Goal: Check status: Check status

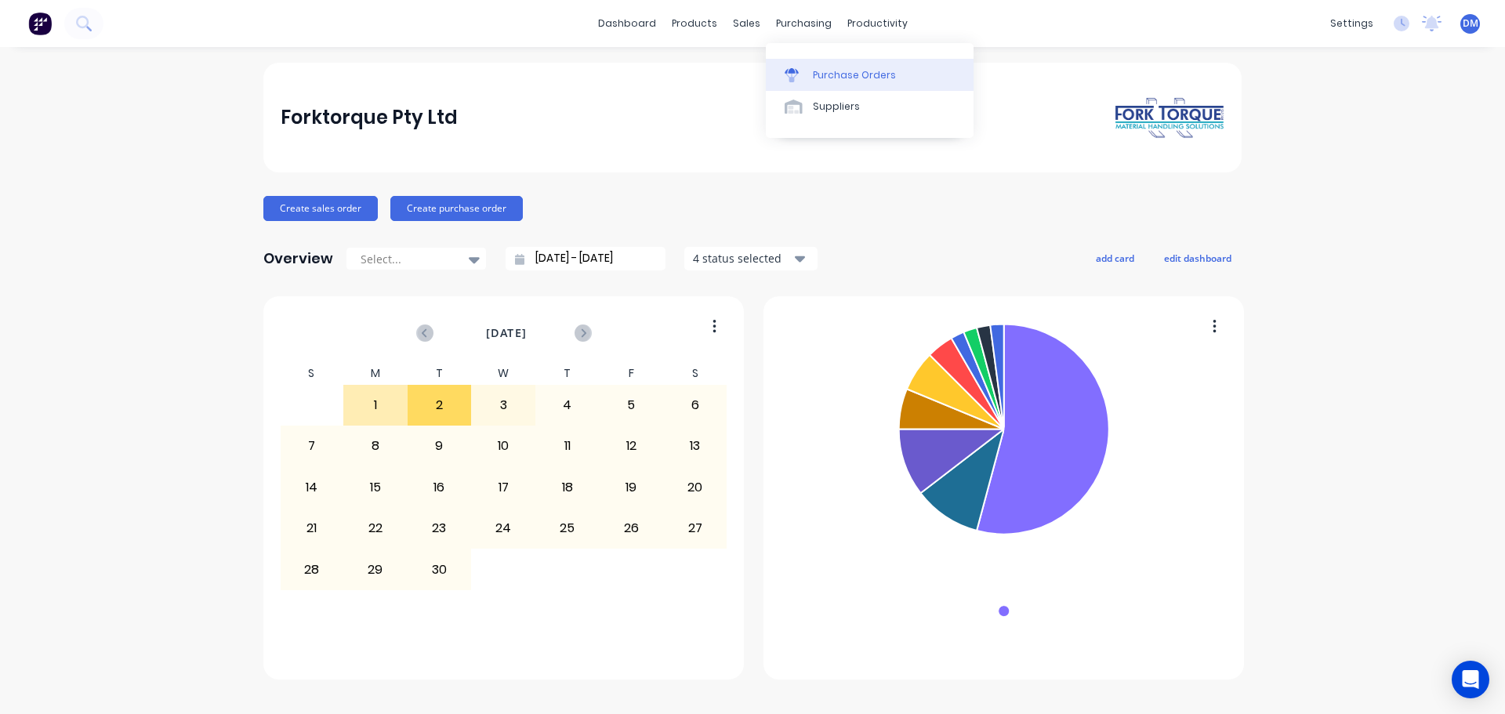
click at [819, 71] on div "Purchase Orders" at bounding box center [854, 75] width 83 height 14
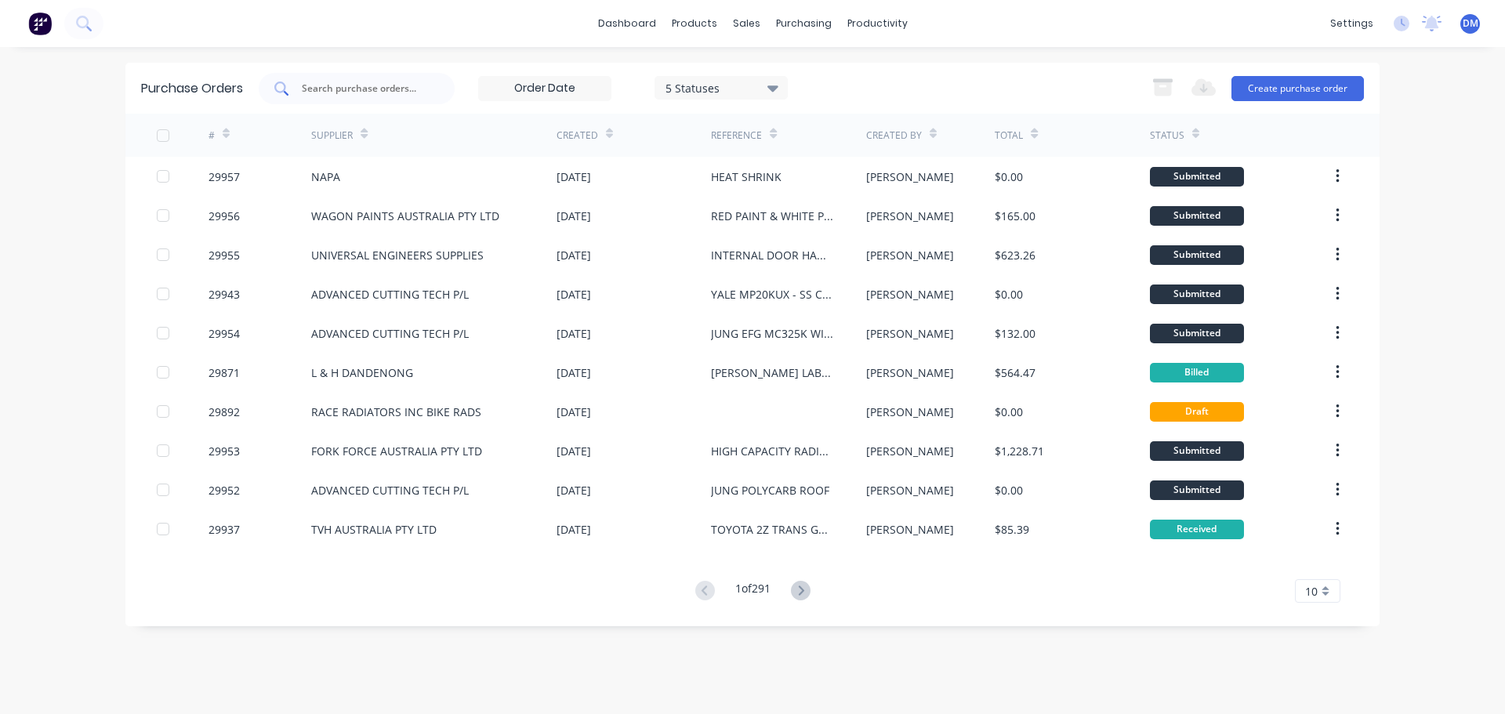
drag, startPoint x: 375, startPoint y: 89, endPoint x: 366, endPoint y: 88, distance: 8.7
click at [374, 89] on input "text" at bounding box center [365, 89] width 130 height 16
type input "29953"
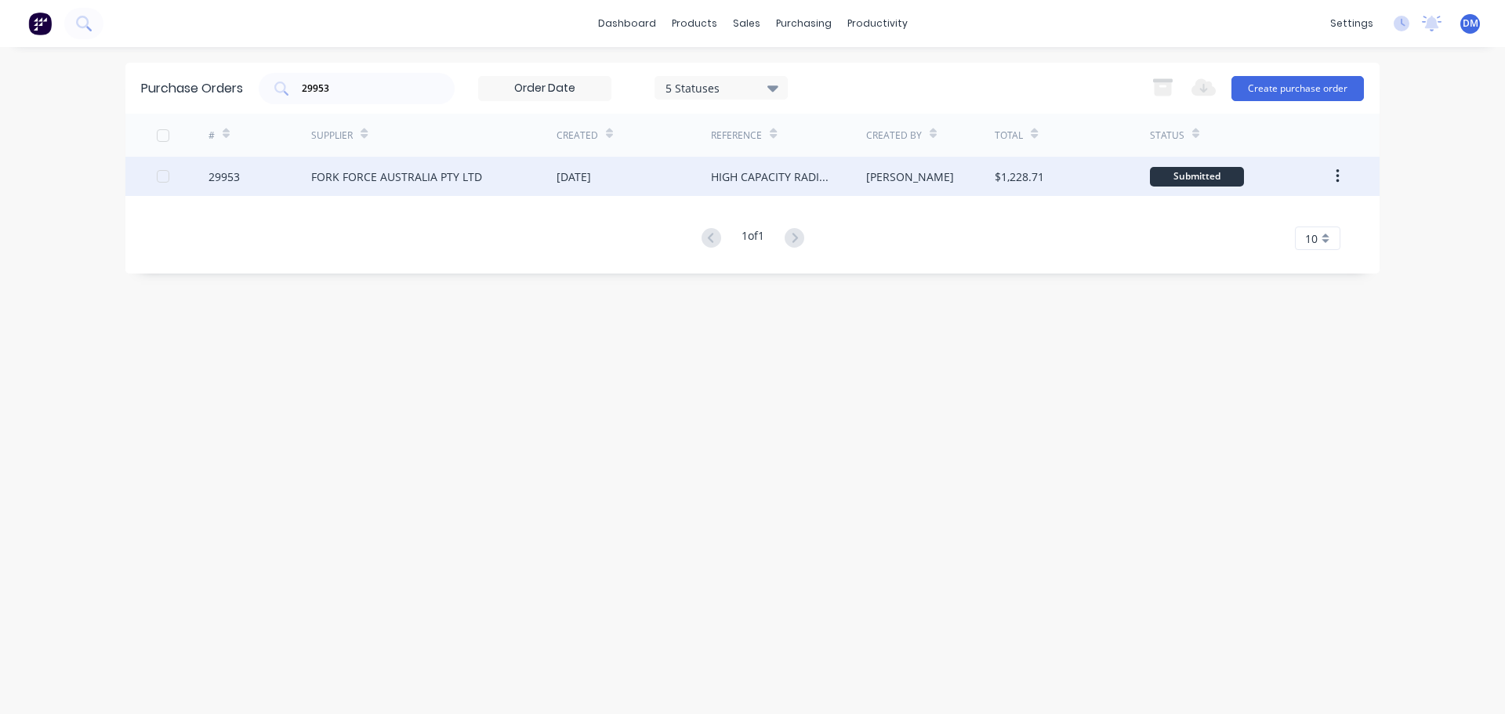
click at [807, 172] on div "HIGH CAPACITY RADIATOR - CAT DP25" at bounding box center [772, 177] width 123 height 16
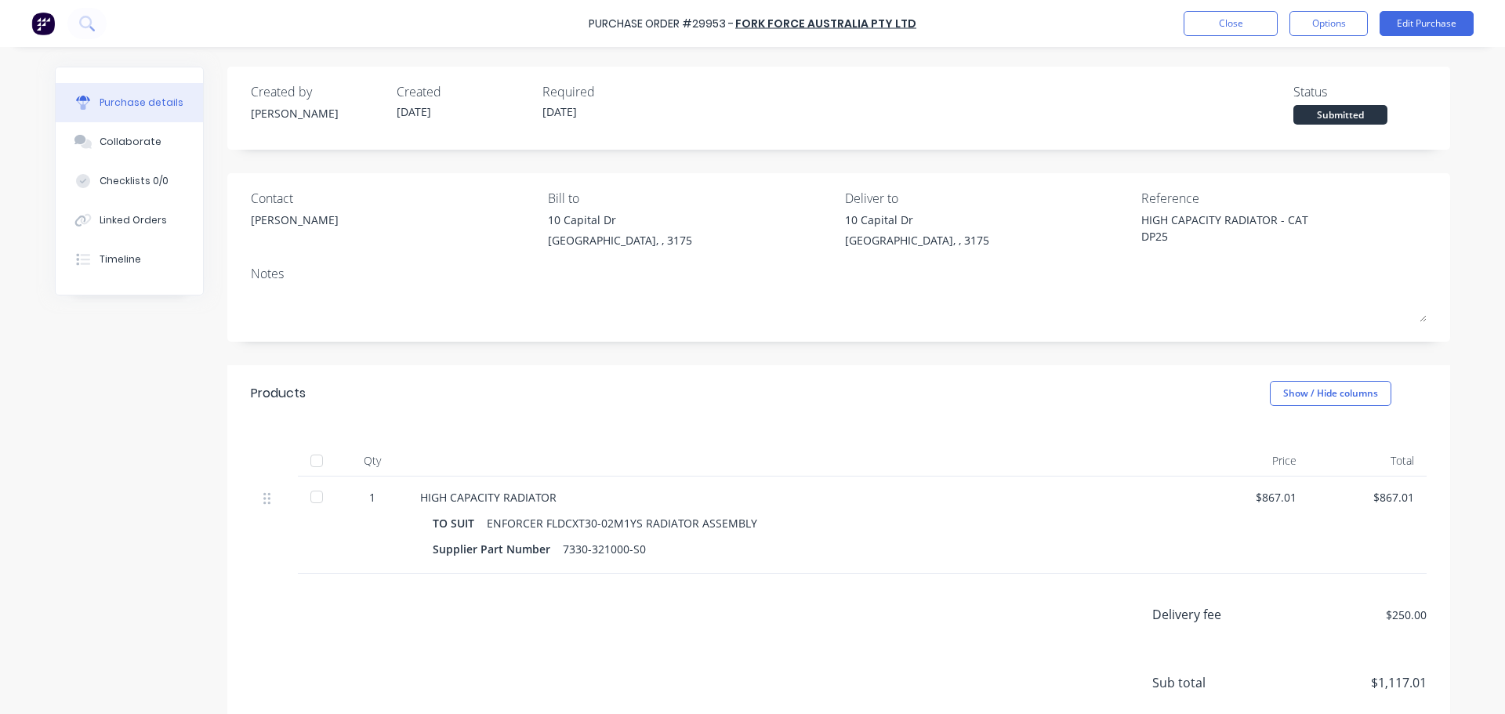
click at [308, 459] on div at bounding box center [316, 460] width 31 height 31
click at [1321, 26] on button "Options" at bounding box center [1329, 23] width 78 height 25
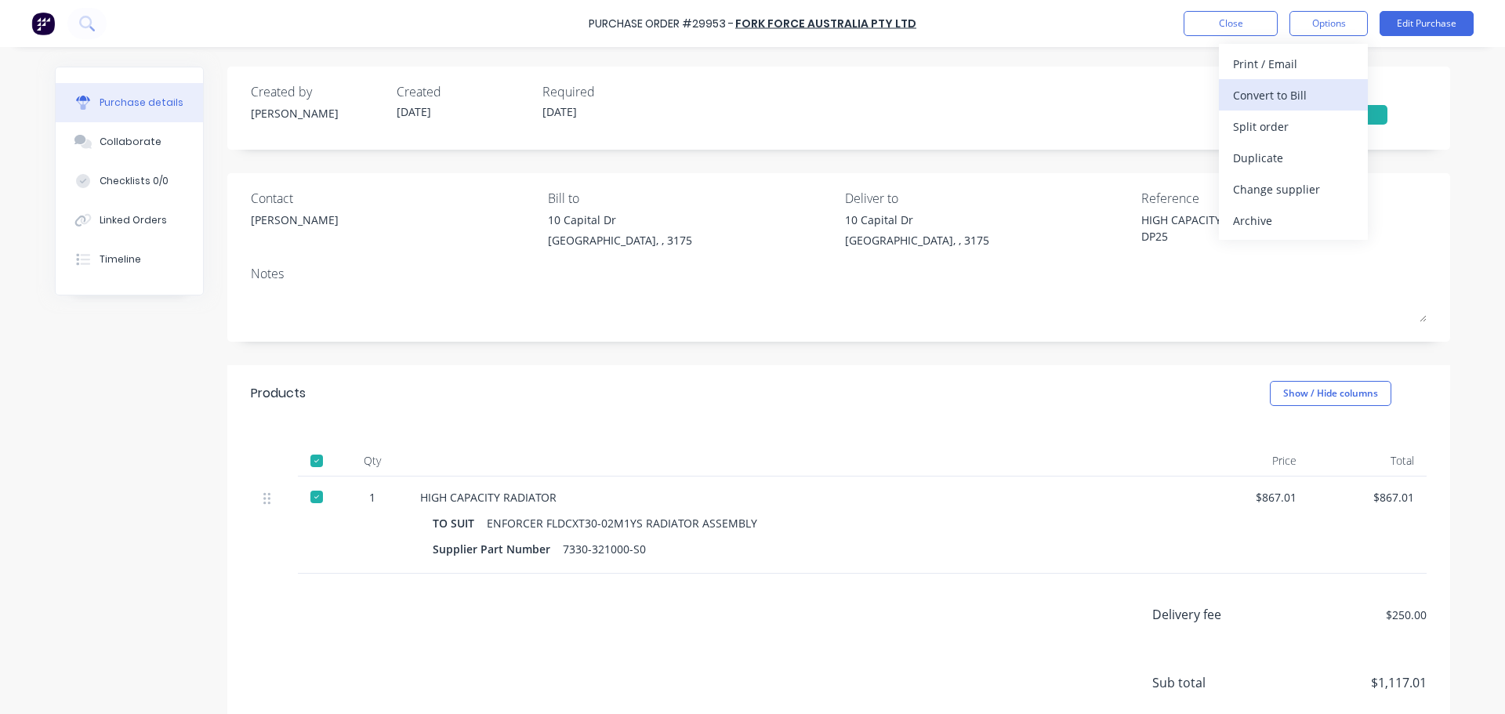
click at [1271, 99] on div "Convert to Bill" at bounding box center [1293, 95] width 121 height 23
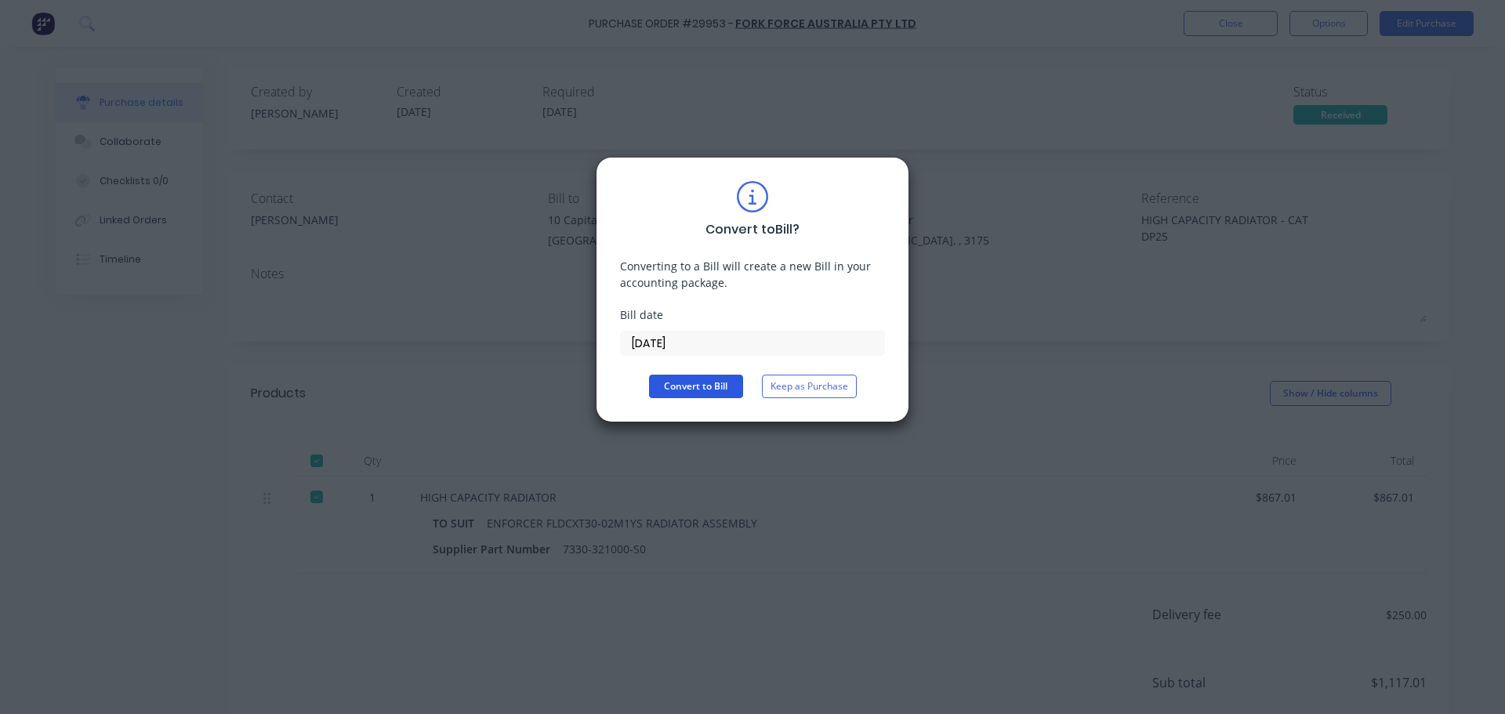
click at [684, 383] on button "Convert to Bill" at bounding box center [696, 387] width 94 height 24
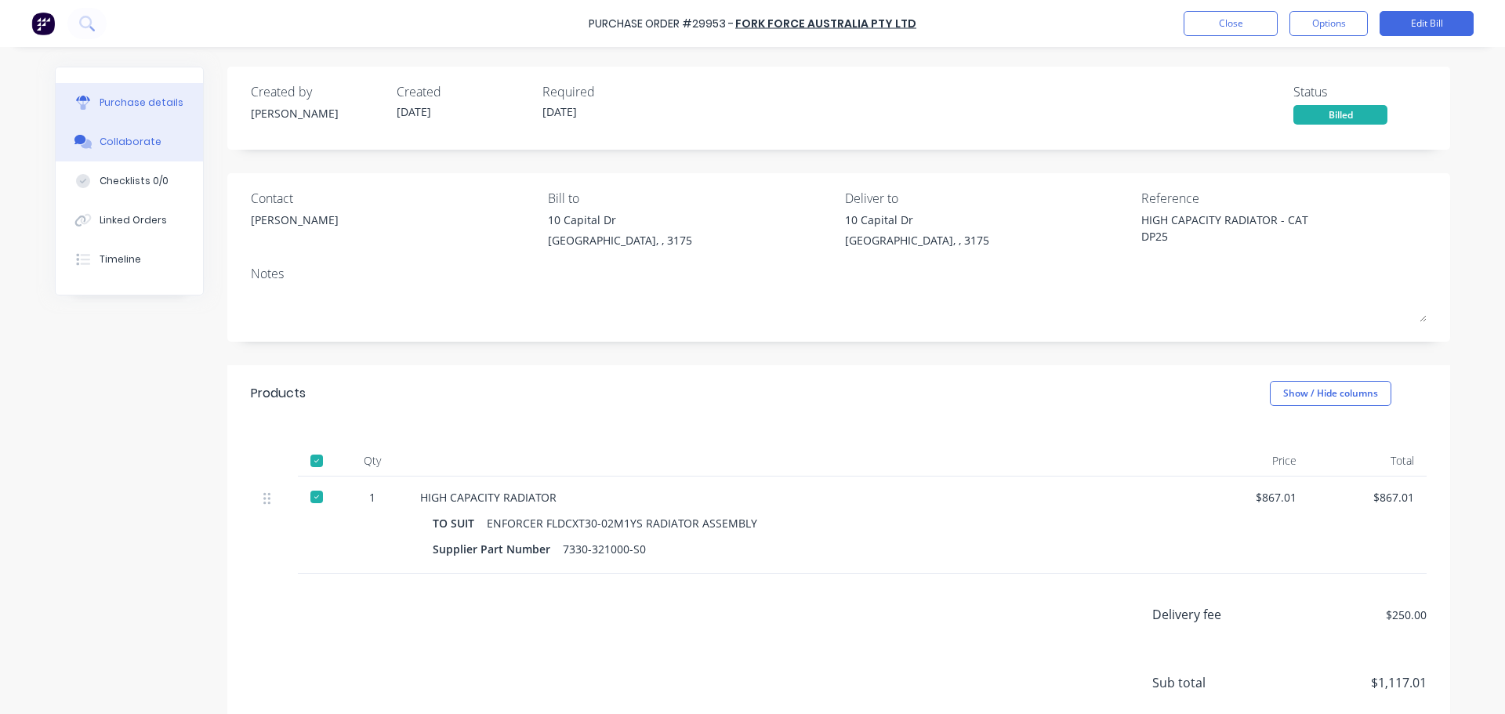
click at [93, 141] on button "Collaborate" at bounding box center [129, 141] width 147 height 39
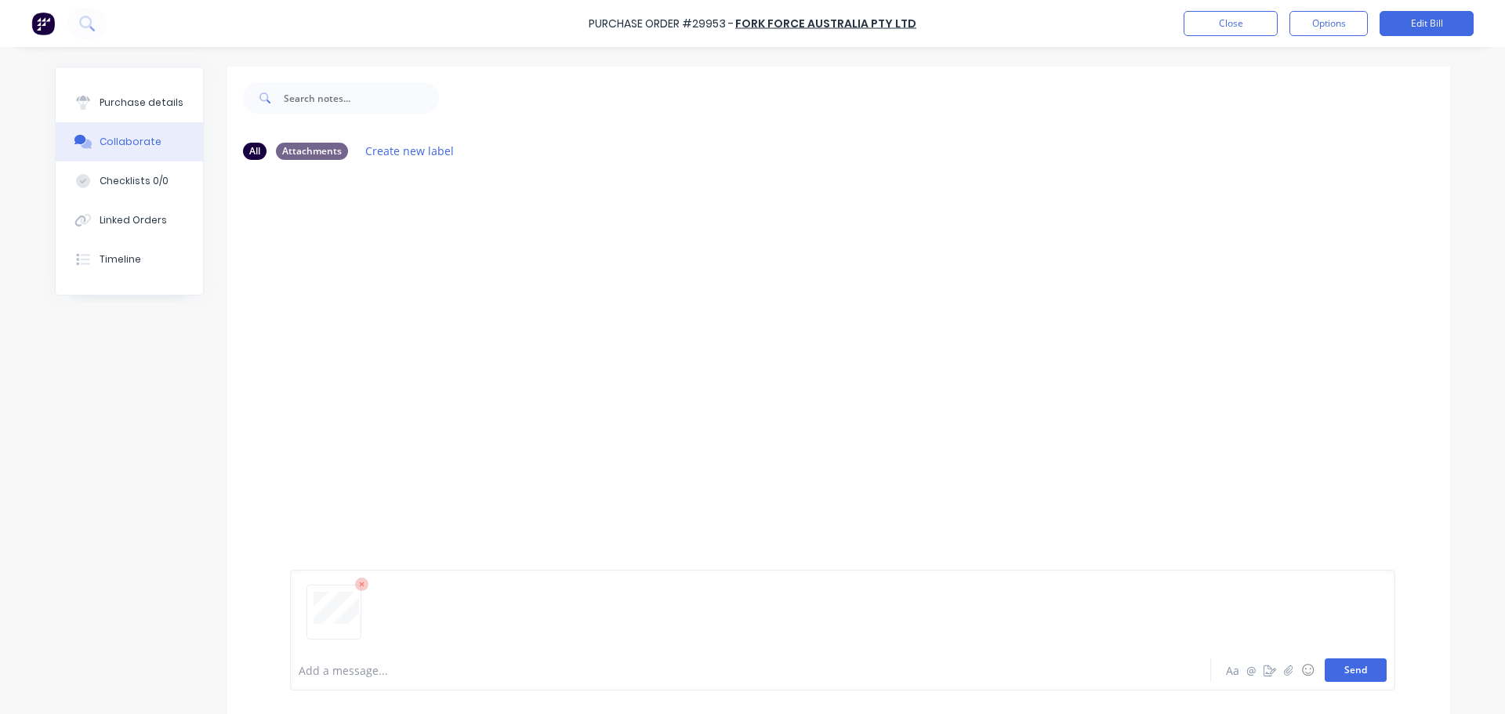
click at [1345, 675] on button "Send" at bounding box center [1356, 671] width 62 height 24
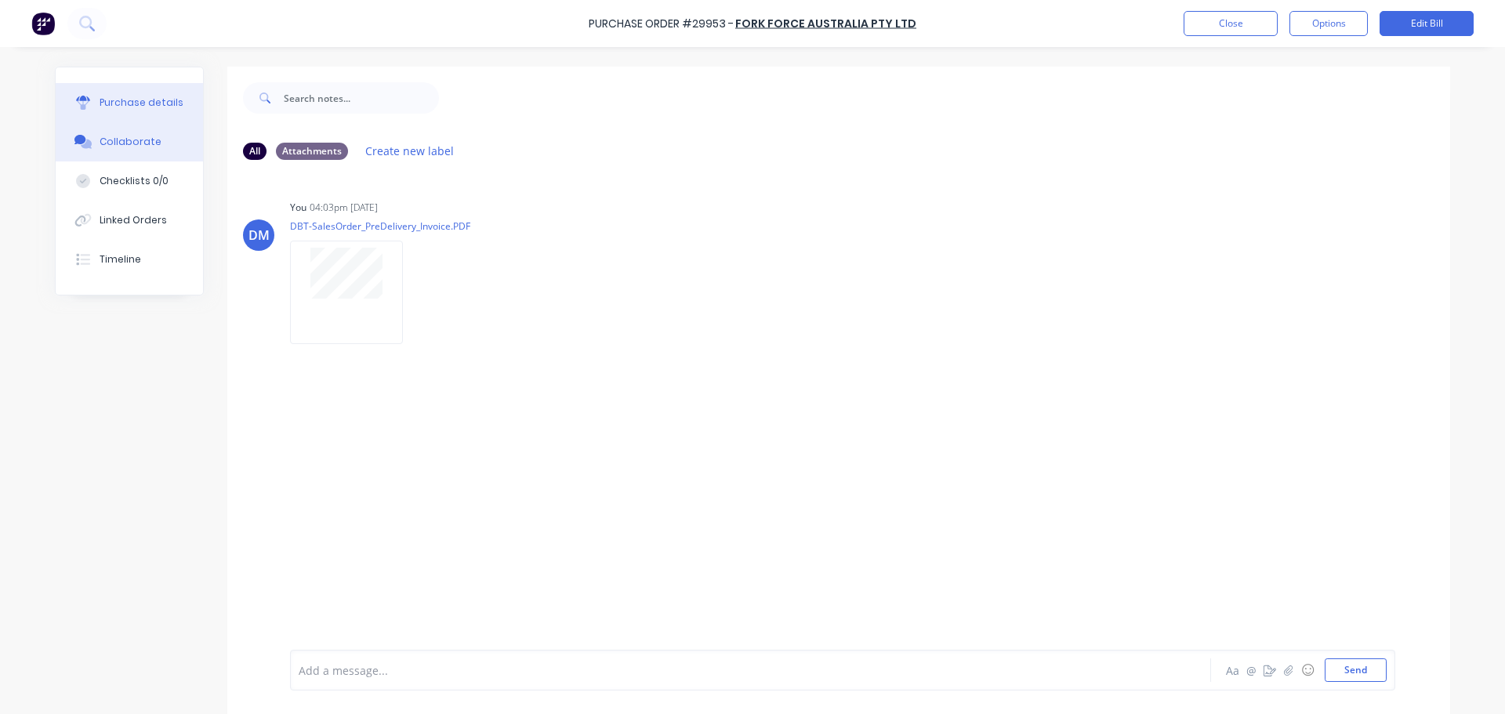
click at [105, 107] on div "Purchase details" at bounding box center [142, 103] width 84 height 14
type textarea "x"
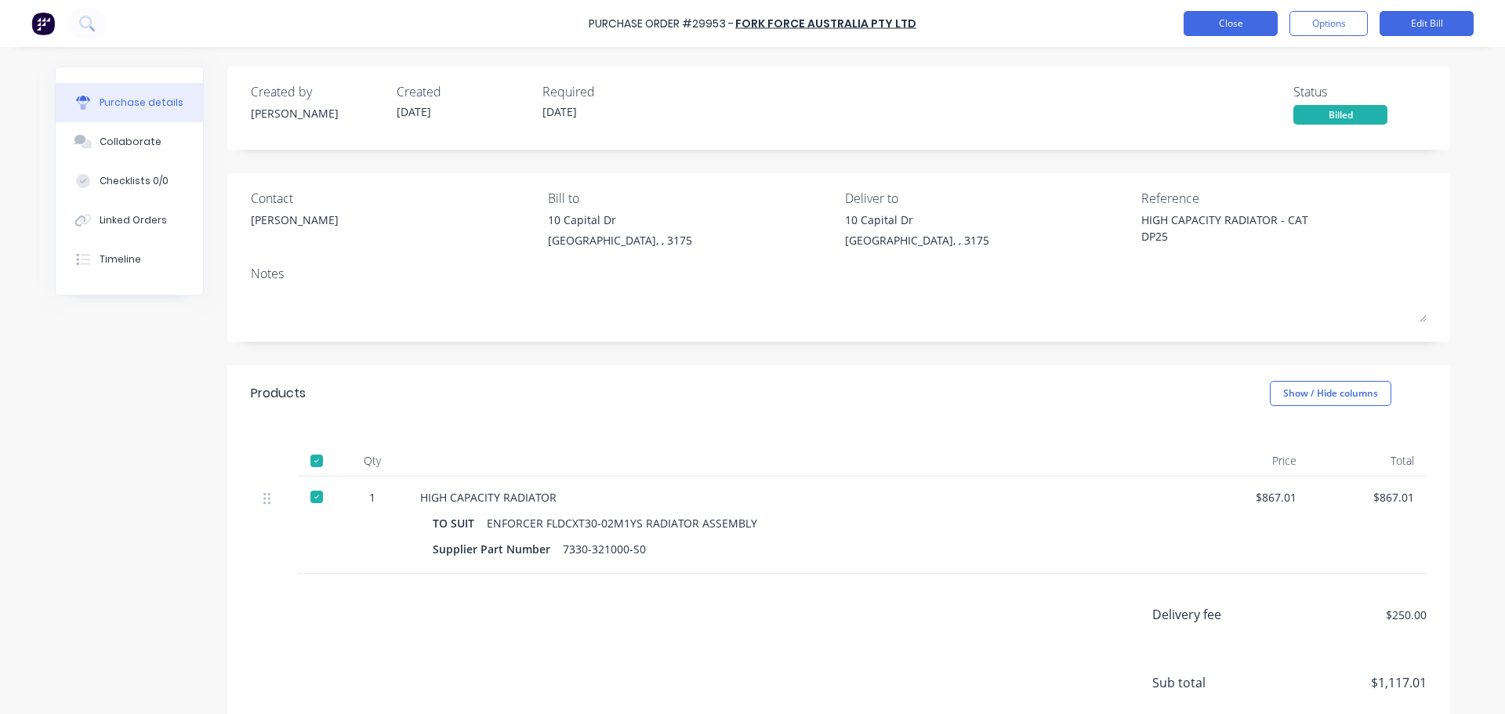
click at [1227, 16] on button "Close" at bounding box center [1231, 23] width 94 height 25
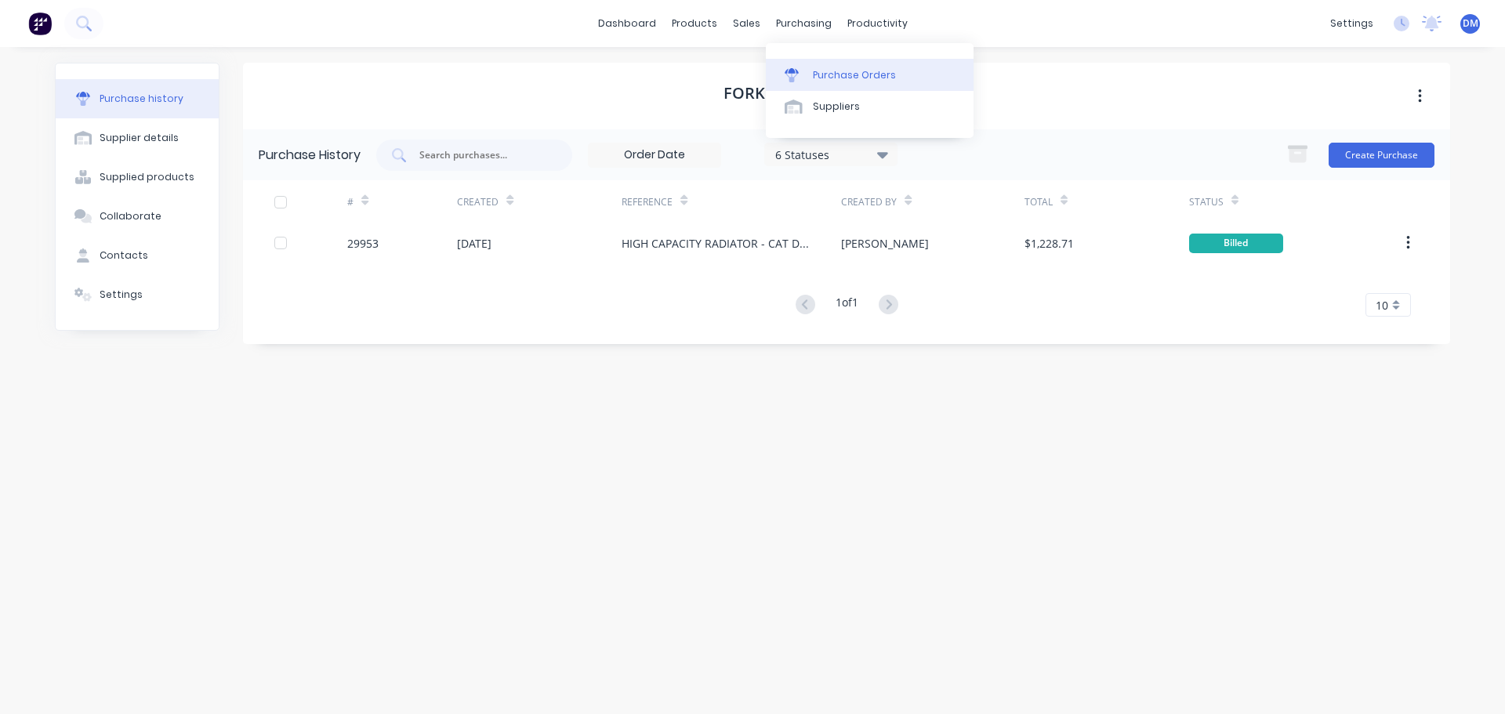
click at [829, 73] on div "Purchase Orders" at bounding box center [854, 75] width 83 height 14
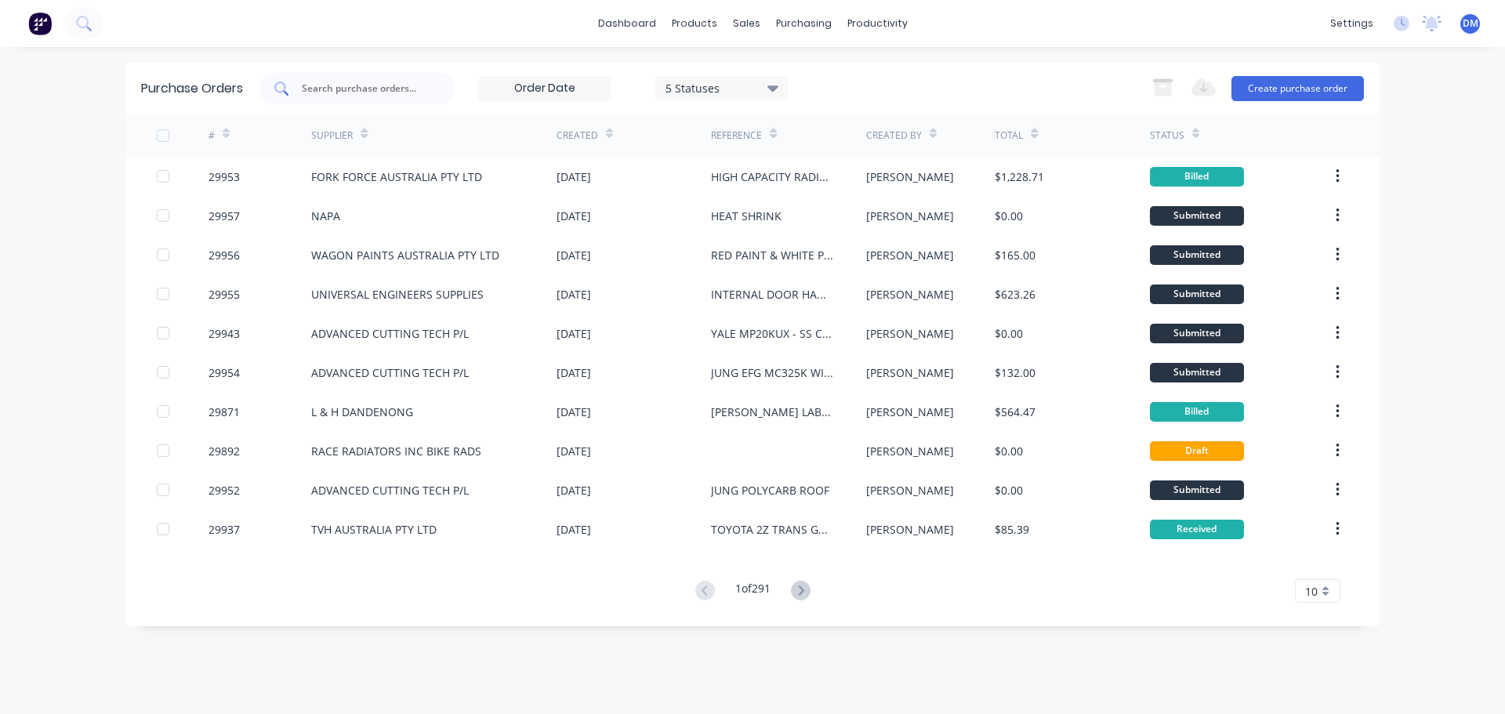
drag, startPoint x: 0, startPoint y: 0, endPoint x: 365, endPoint y: 84, distance: 374.1
click at [365, 84] on input "text" at bounding box center [365, 89] width 130 height 16
type input "29944"
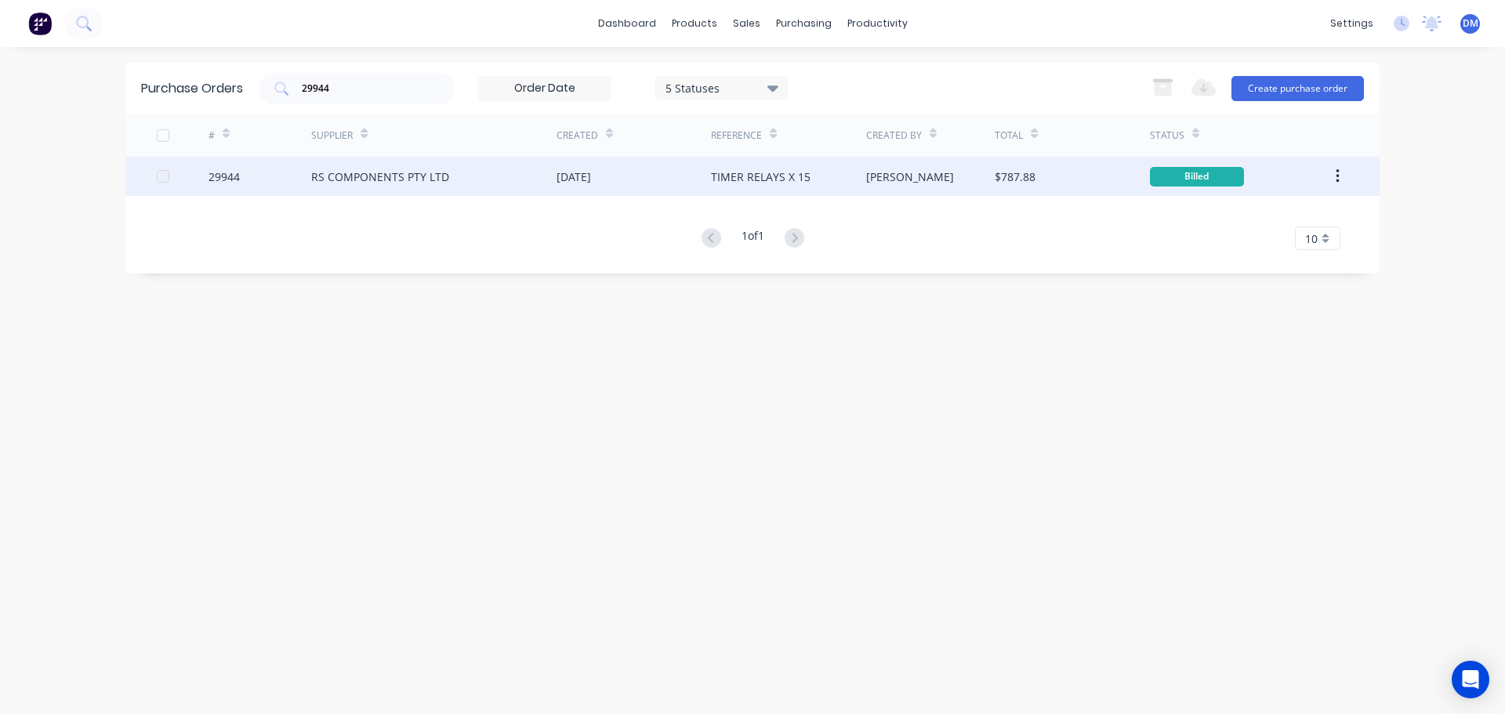
click at [383, 177] on div "RS COMPONENTS PTY LTD" at bounding box center [380, 177] width 138 height 16
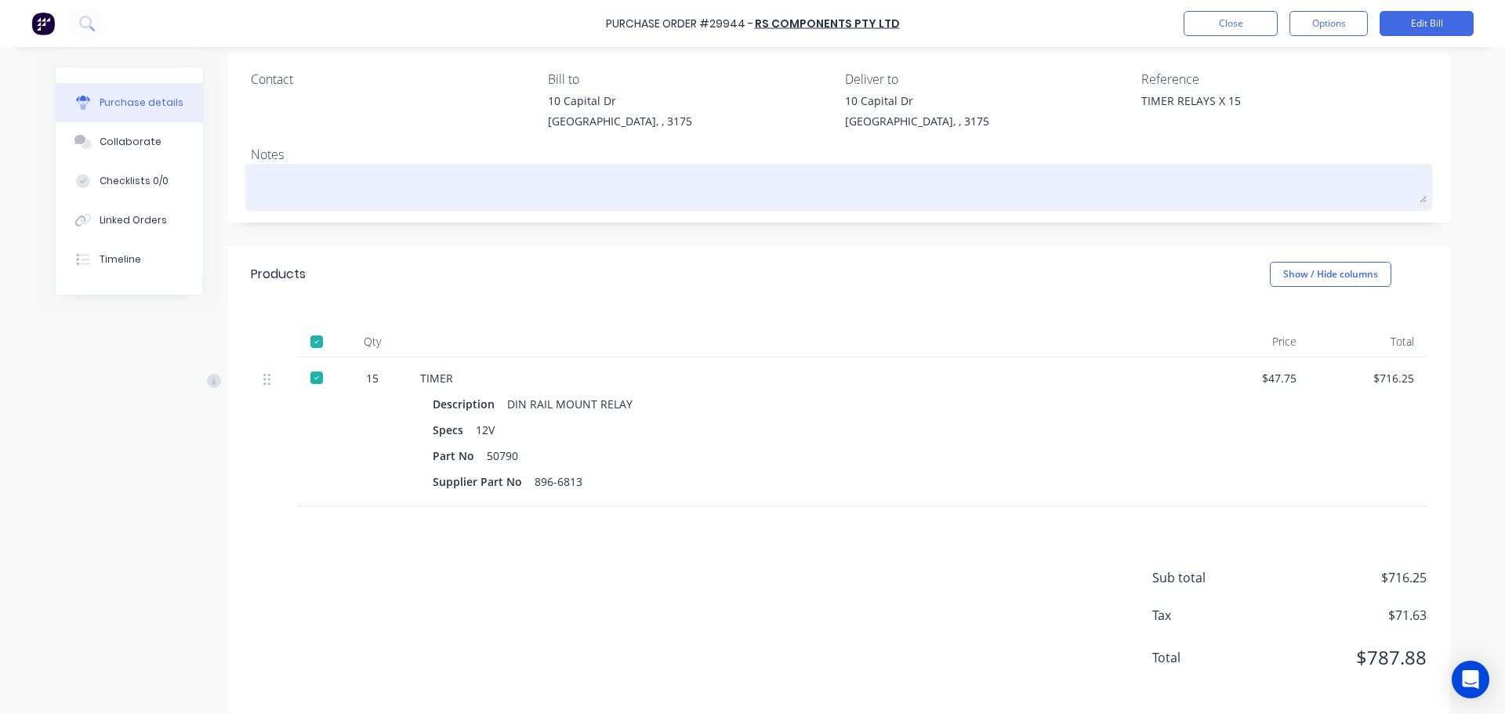
scroll to position [135, 0]
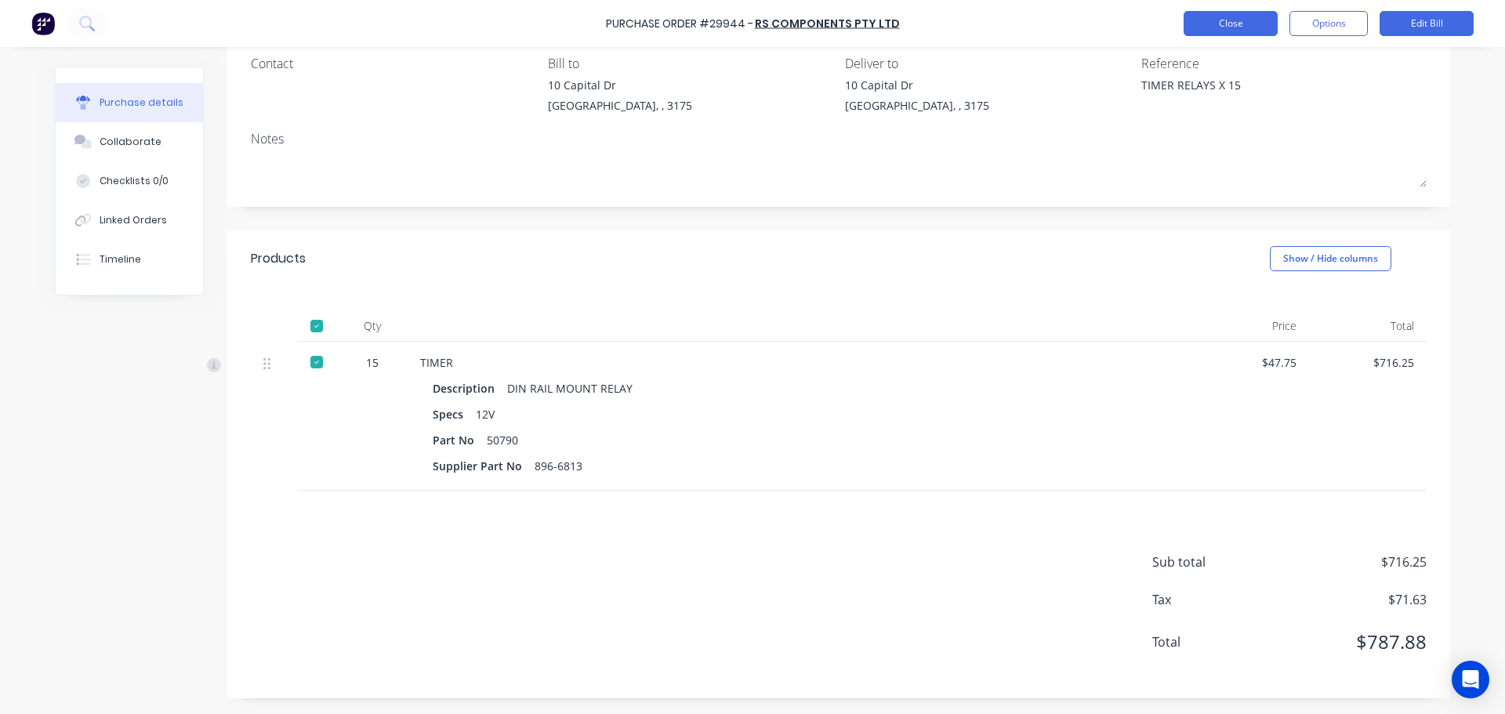
click at [1215, 20] on button "Close" at bounding box center [1231, 23] width 94 height 25
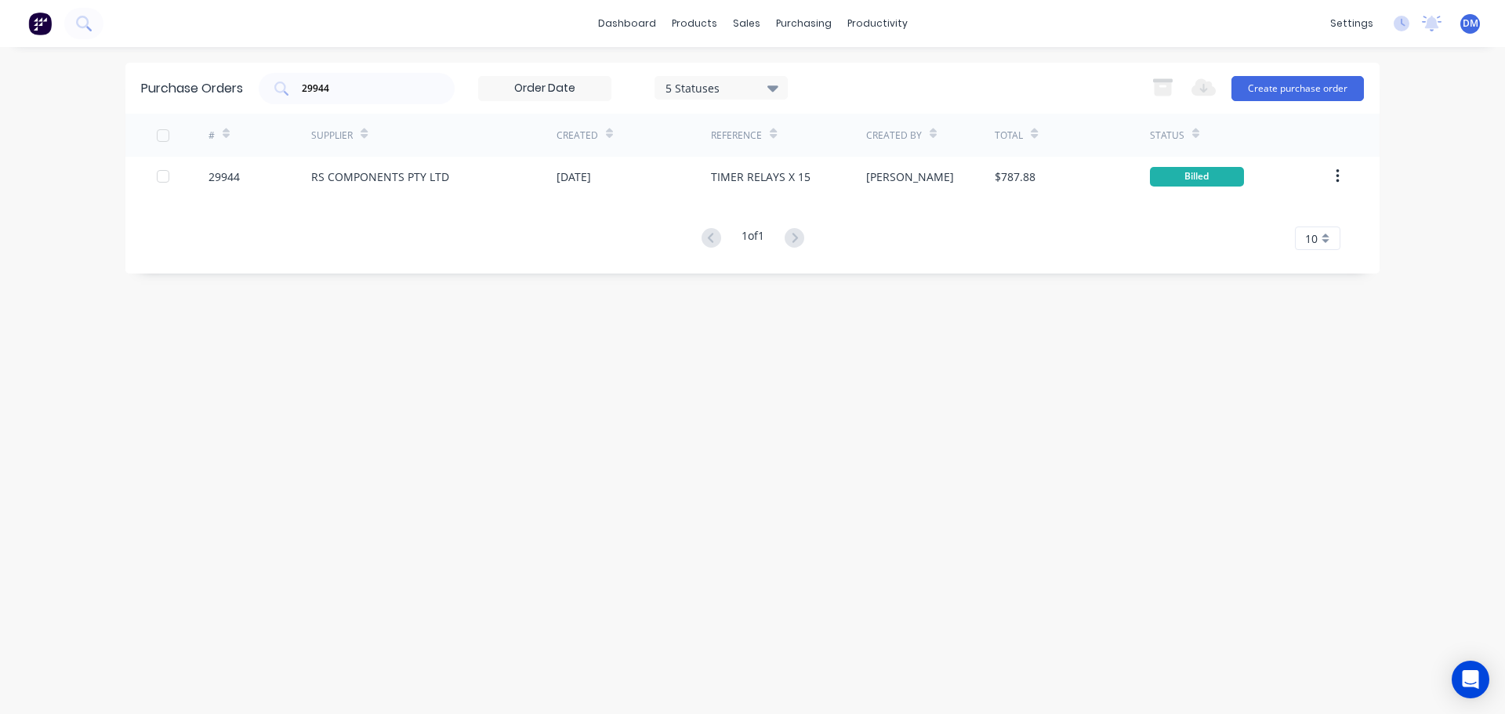
drag, startPoint x: 349, startPoint y: 85, endPoint x: 196, endPoint y: 87, distance: 152.9
click at [198, 88] on div "Purchase Orders 29944 5 Statuses 5 Statuses Export to Excel (XLSX) Create purch…" at bounding box center [752, 88] width 1254 height 51
drag, startPoint x: 284, startPoint y: 88, endPoint x: 1, endPoint y: 144, distance: 288.6
click at [27, 142] on div "dashboard products sales purchasing productivity dashboard products Product Cat…" at bounding box center [752, 357] width 1505 height 714
type input "ADVANCED"
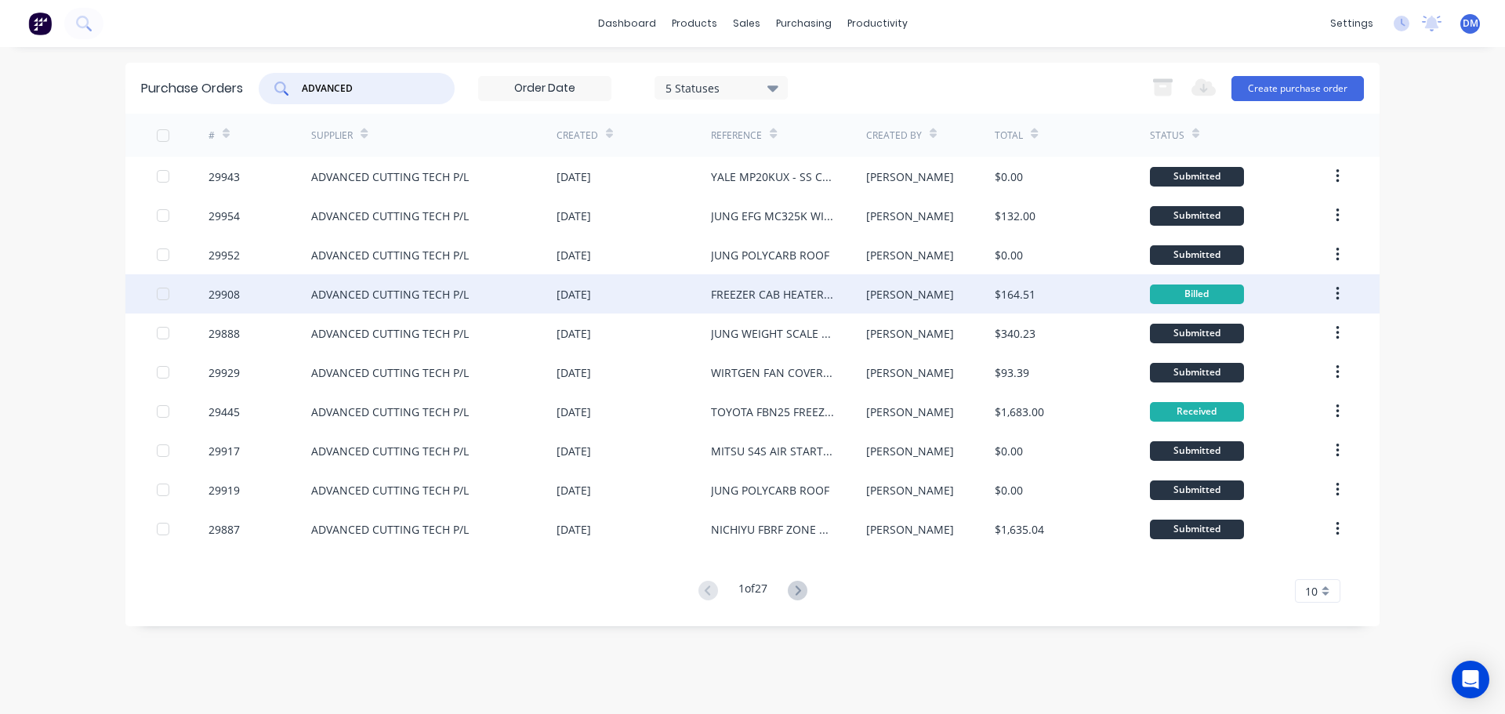
click at [717, 299] on div "FREEZER CAB HEATER BOX" at bounding box center [772, 294] width 123 height 16
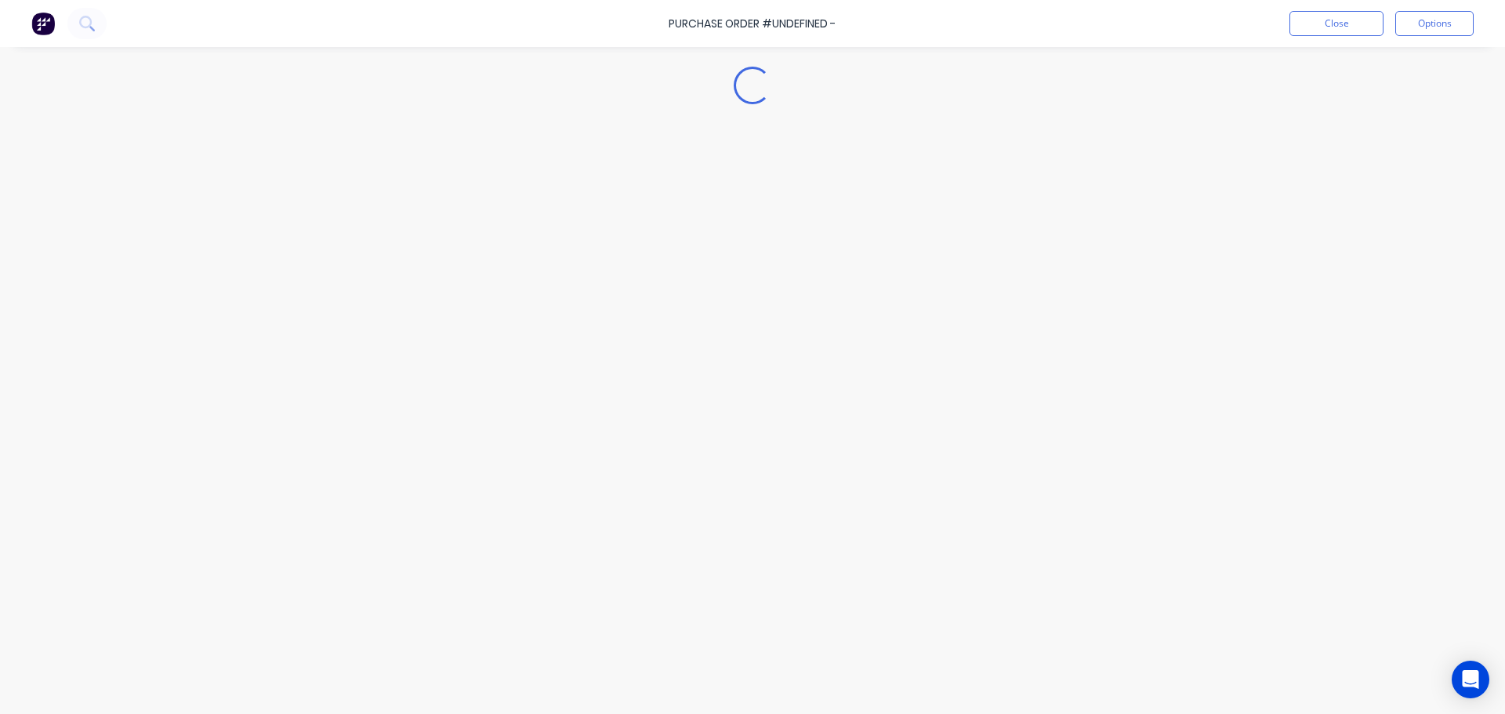
type textarea "x"
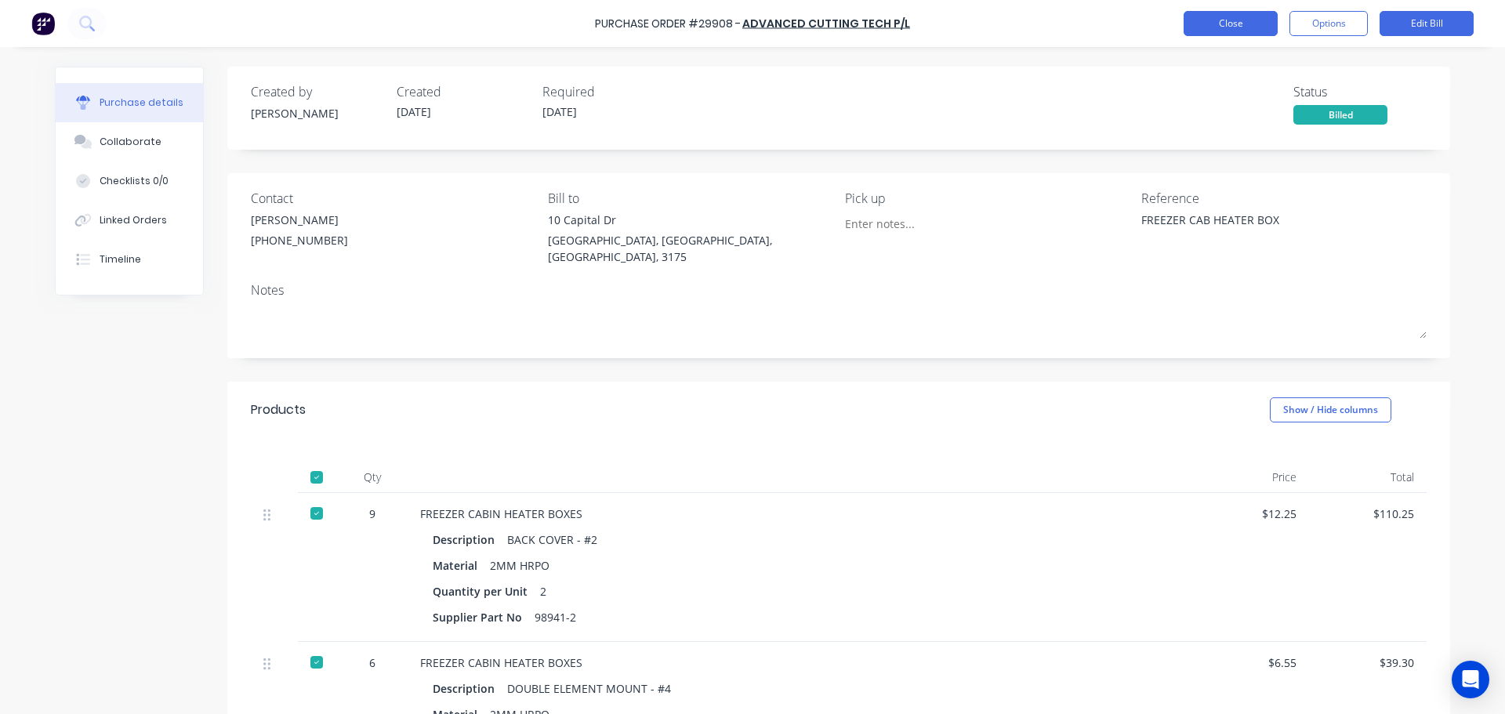
click at [1250, 23] on button "Close" at bounding box center [1231, 23] width 94 height 25
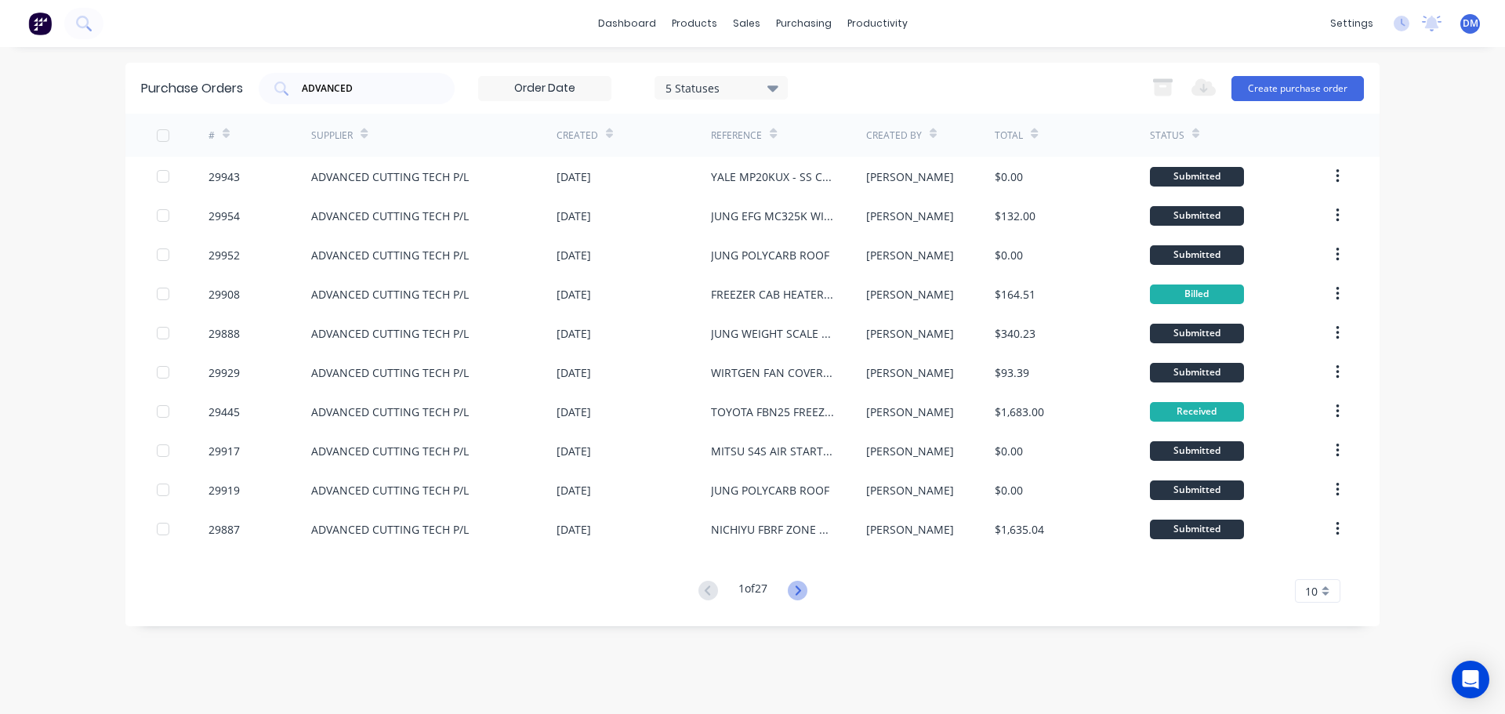
click at [800, 590] on icon at bounding box center [798, 591] width 20 height 20
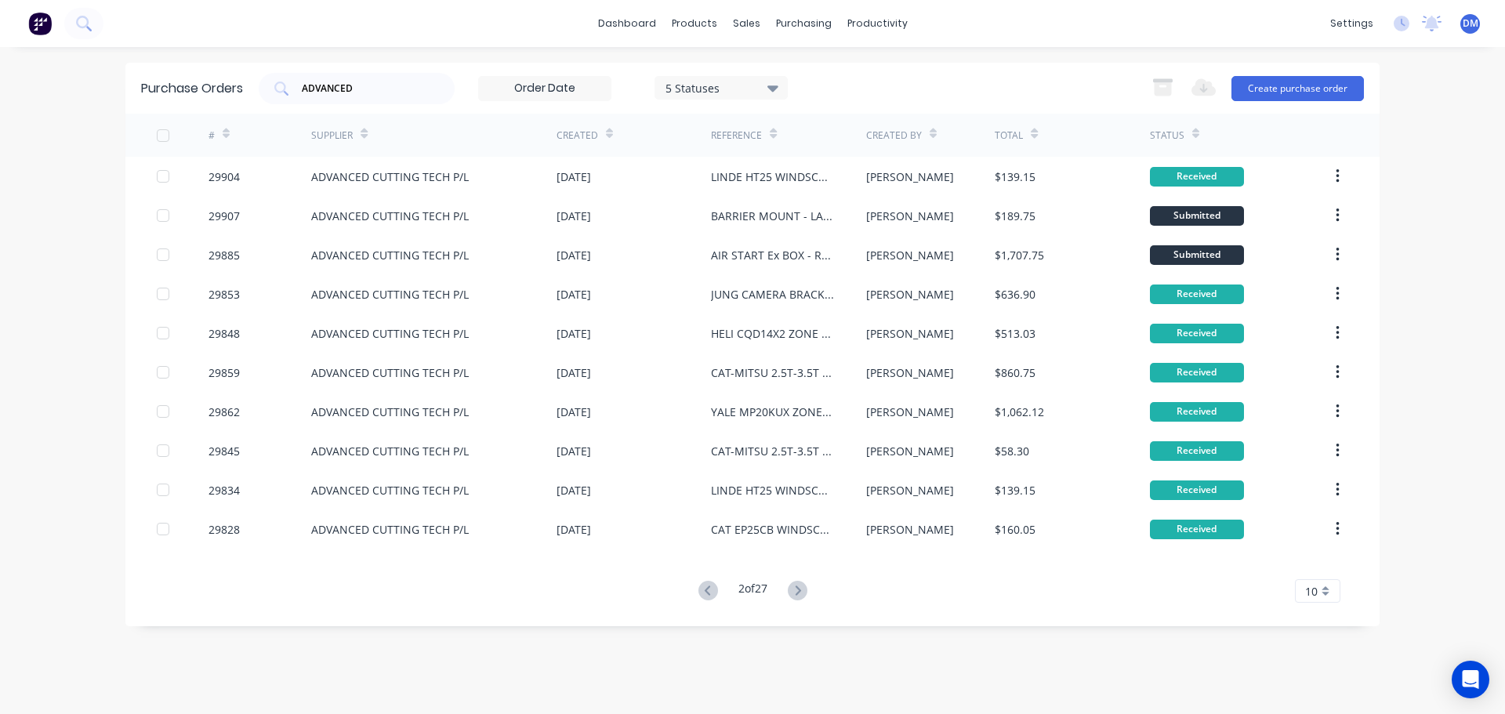
click at [800, 593] on icon at bounding box center [798, 591] width 20 height 20
click at [800, 594] on icon at bounding box center [797, 590] width 5 height 9
click at [715, 590] on button at bounding box center [708, 591] width 29 height 23
click at [715, 591] on button at bounding box center [708, 591] width 29 height 23
click at [714, 591] on button at bounding box center [708, 591] width 29 height 23
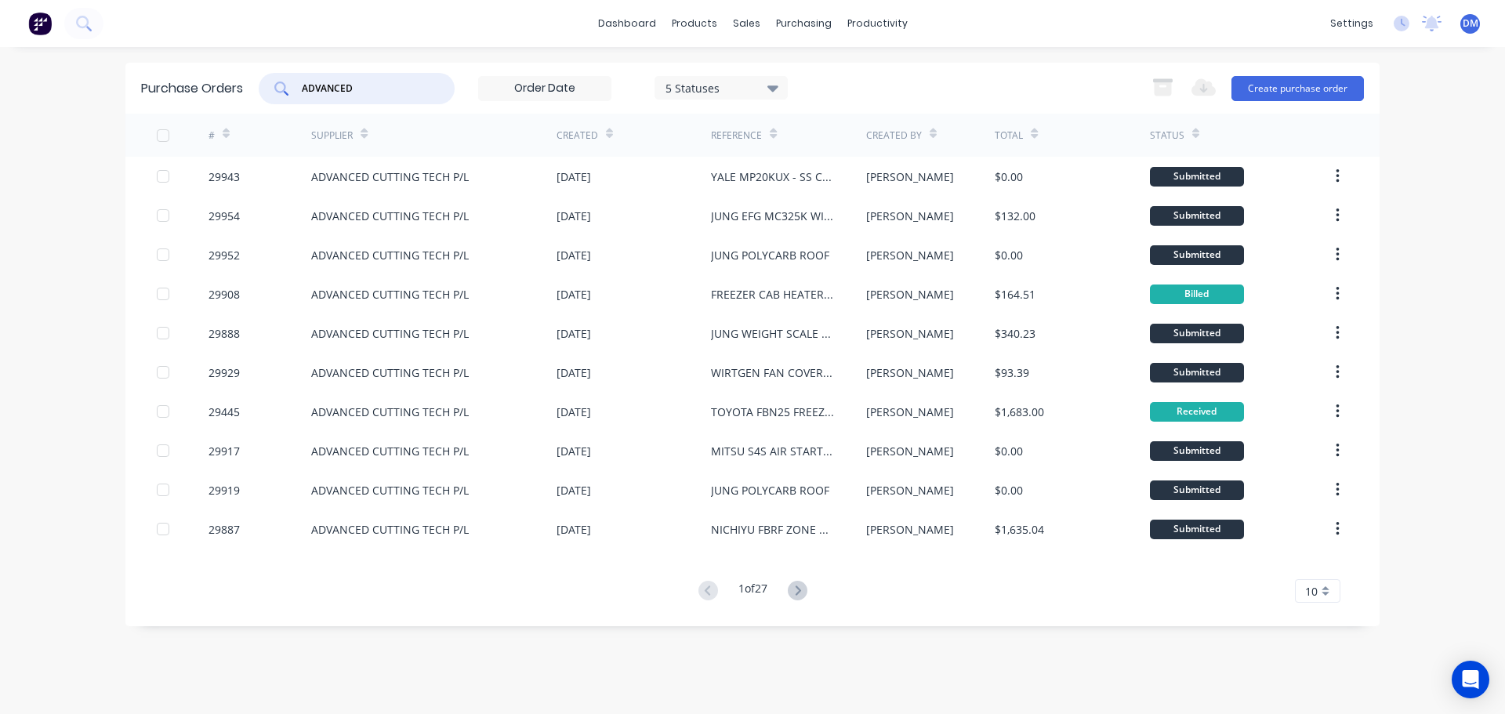
drag, startPoint x: 365, startPoint y: 85, endPoint x: 125, endPoint y: 95, distance: 240.1
click at [126, 95] on div "Purchase Orders ADVANCED 5 Statuses 5 Statuses Export to Excel (XLSX) Create pu…" at bounding box center [752, 88] width 1254 height 51
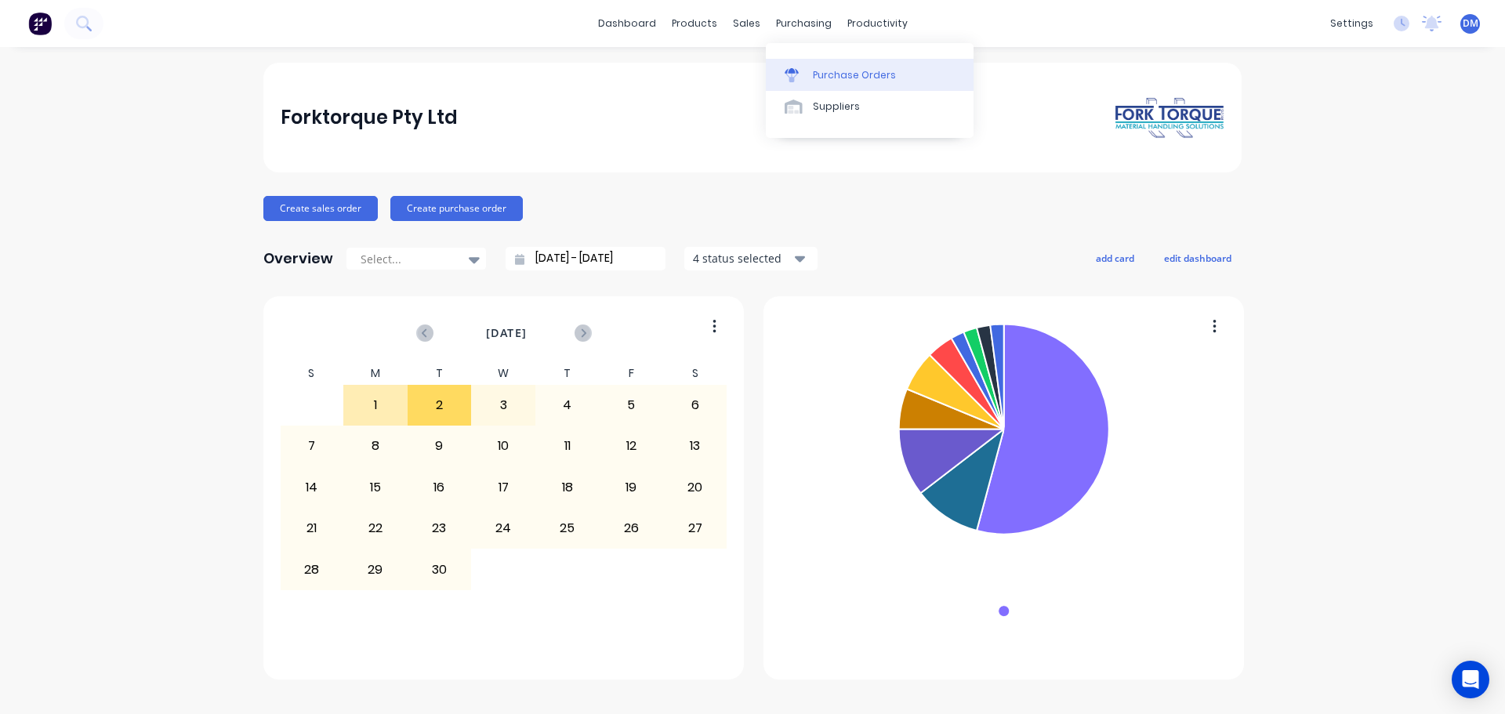
click at [822, 64] on link "Purchase Orders" at bounding box center [870, 74] width 208 height 31
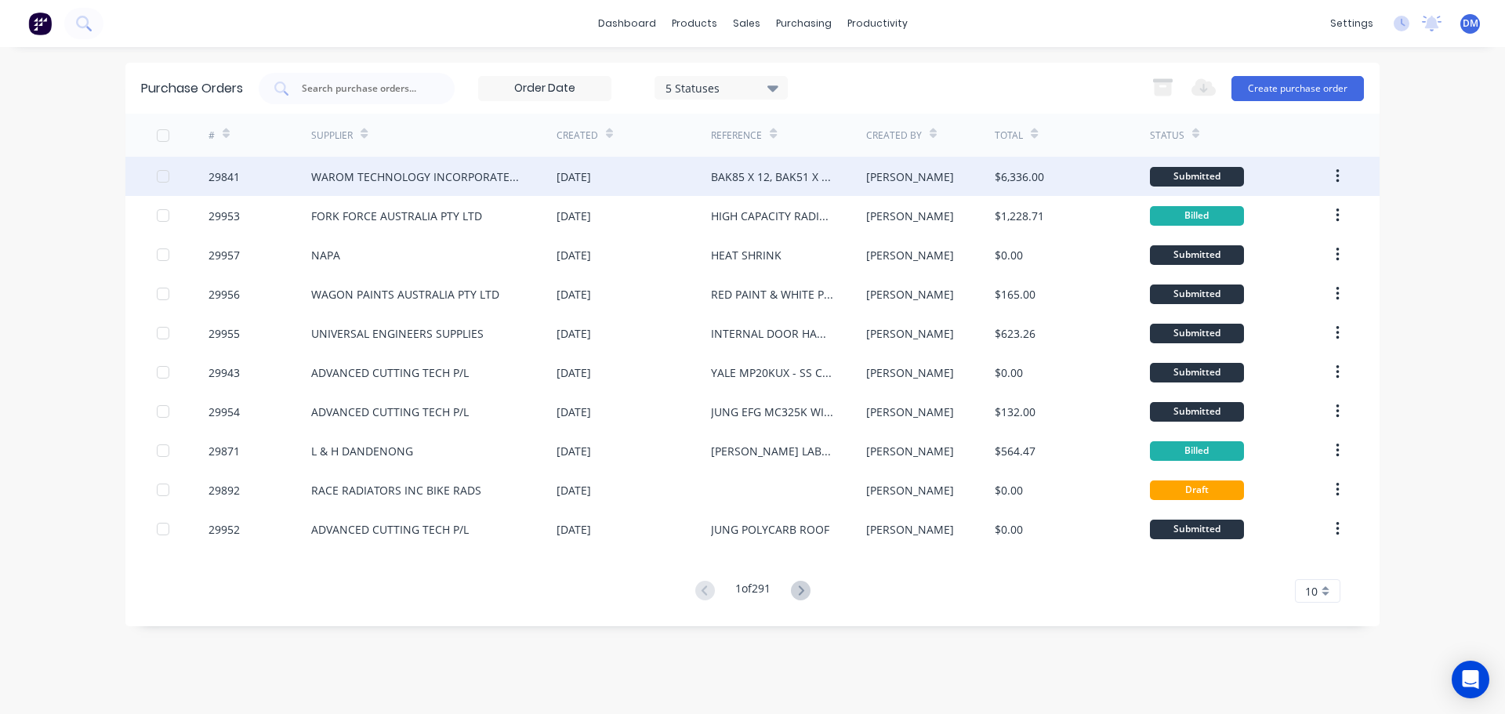
click at [398, 173] on div "WAROM TECHNOLOGY INCORPORATED COMPANY" at bounding box center [418, 177] width 214 height 16
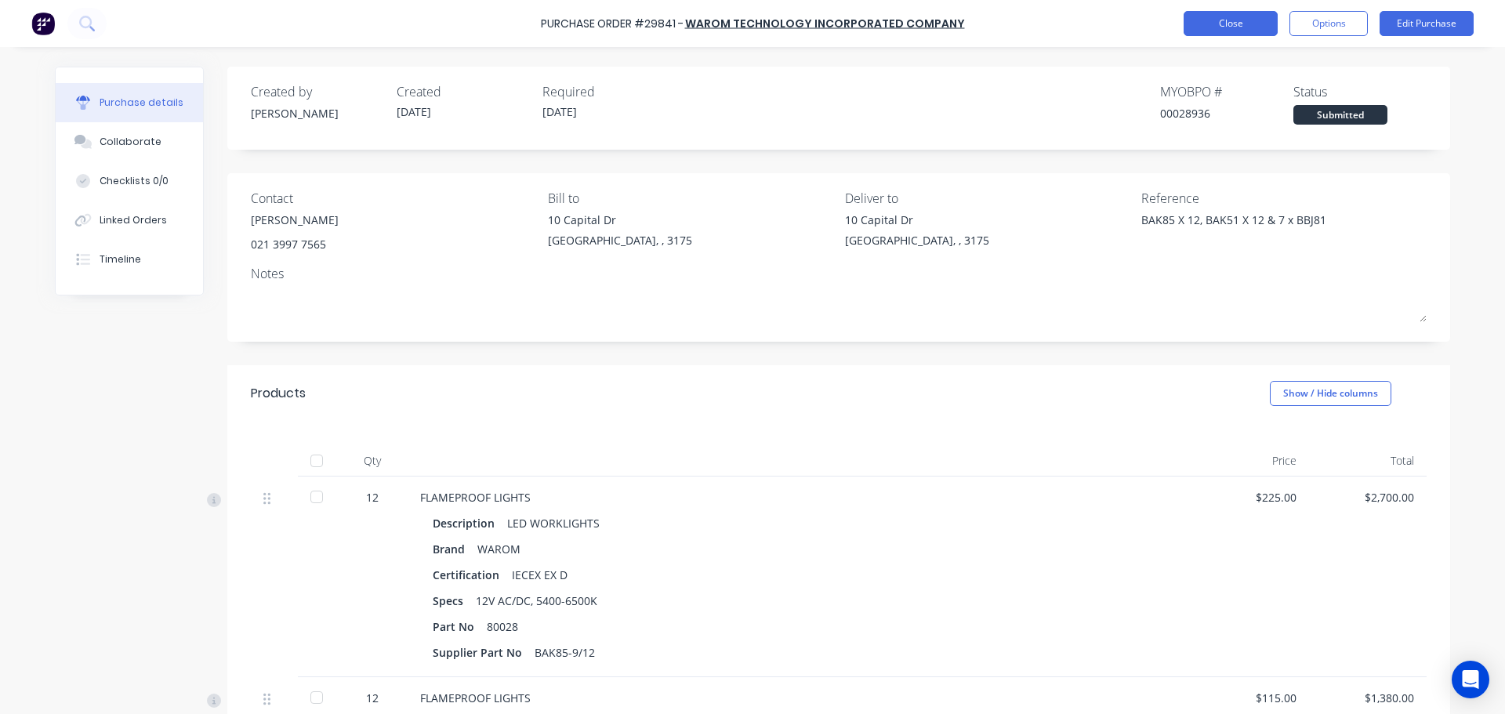
click at [1194, 24] on button "Close" at bounding box center [1231, 23] width 94 height 25
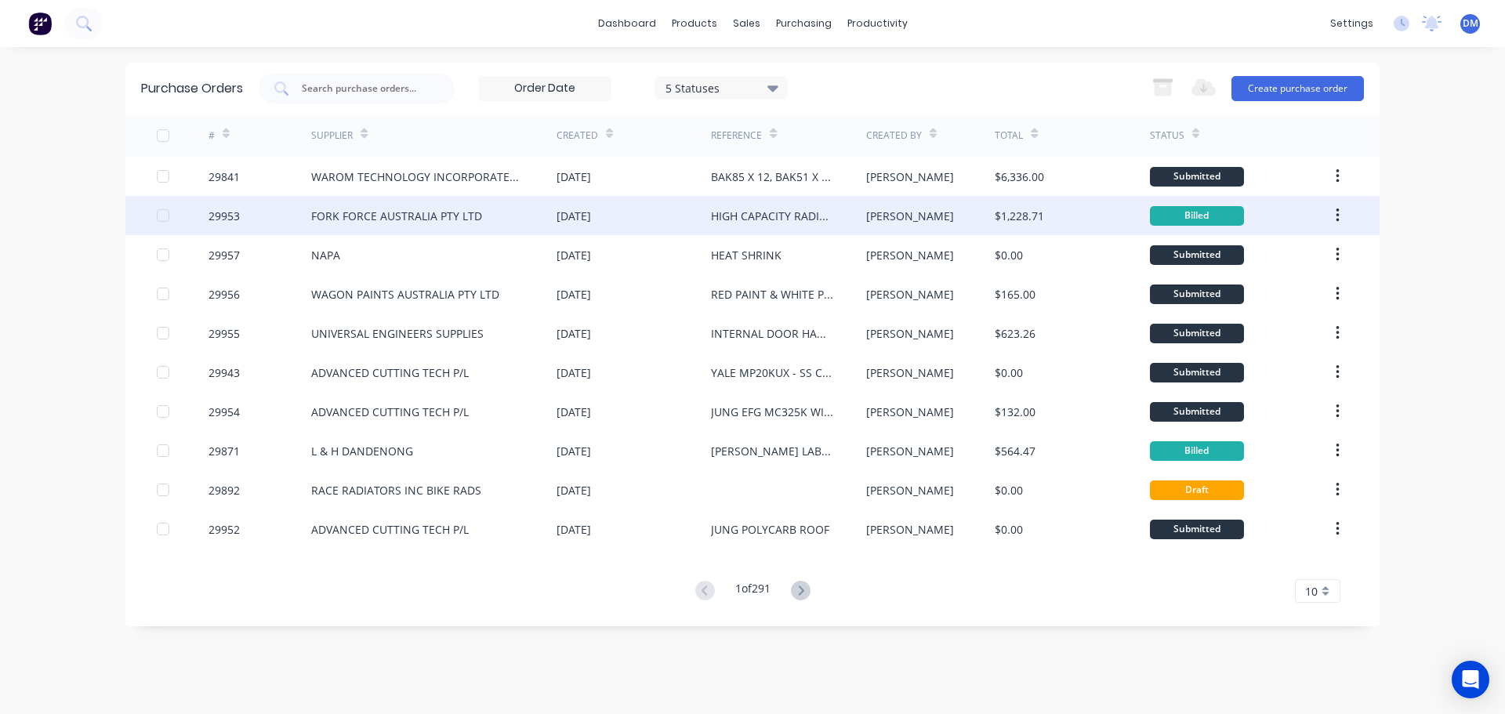
click at [675, 209] on div "[DATE]" at bounding box center [634, 215] width 154 height 39
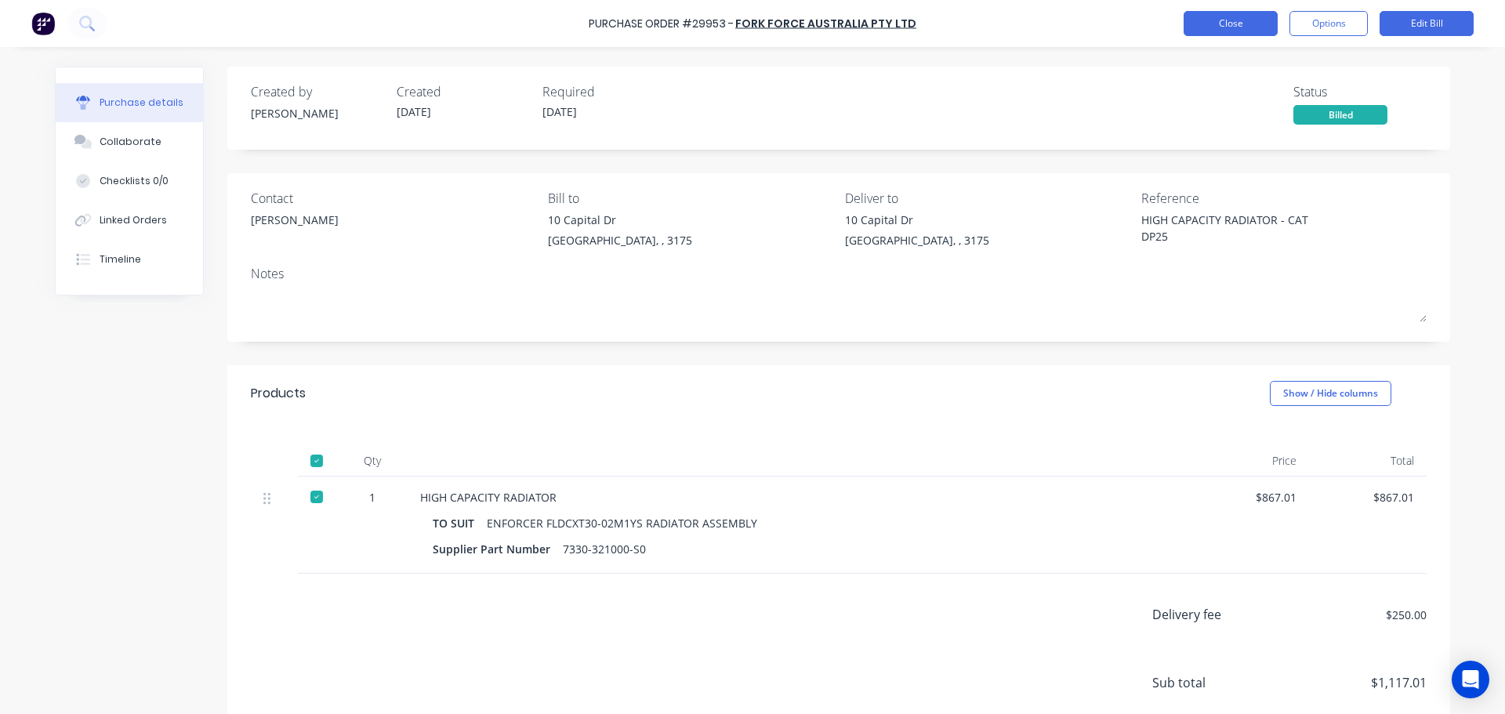
click at [1212, 20] on button "Close" at bounding box center [1231, 23] width 94 height 25
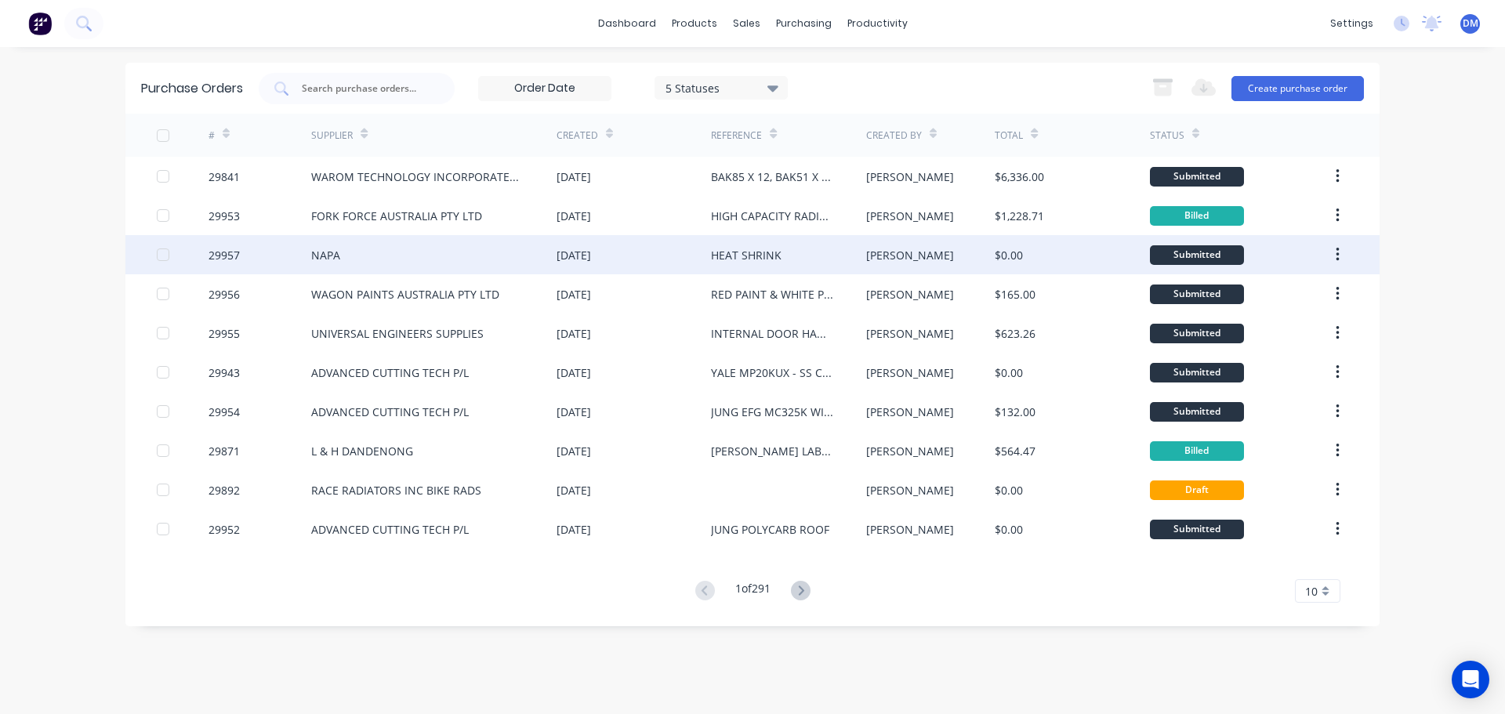
click at [712, 249] on div "HEAT SHRINK" at bounding box center [746, 255] width 71 height 16
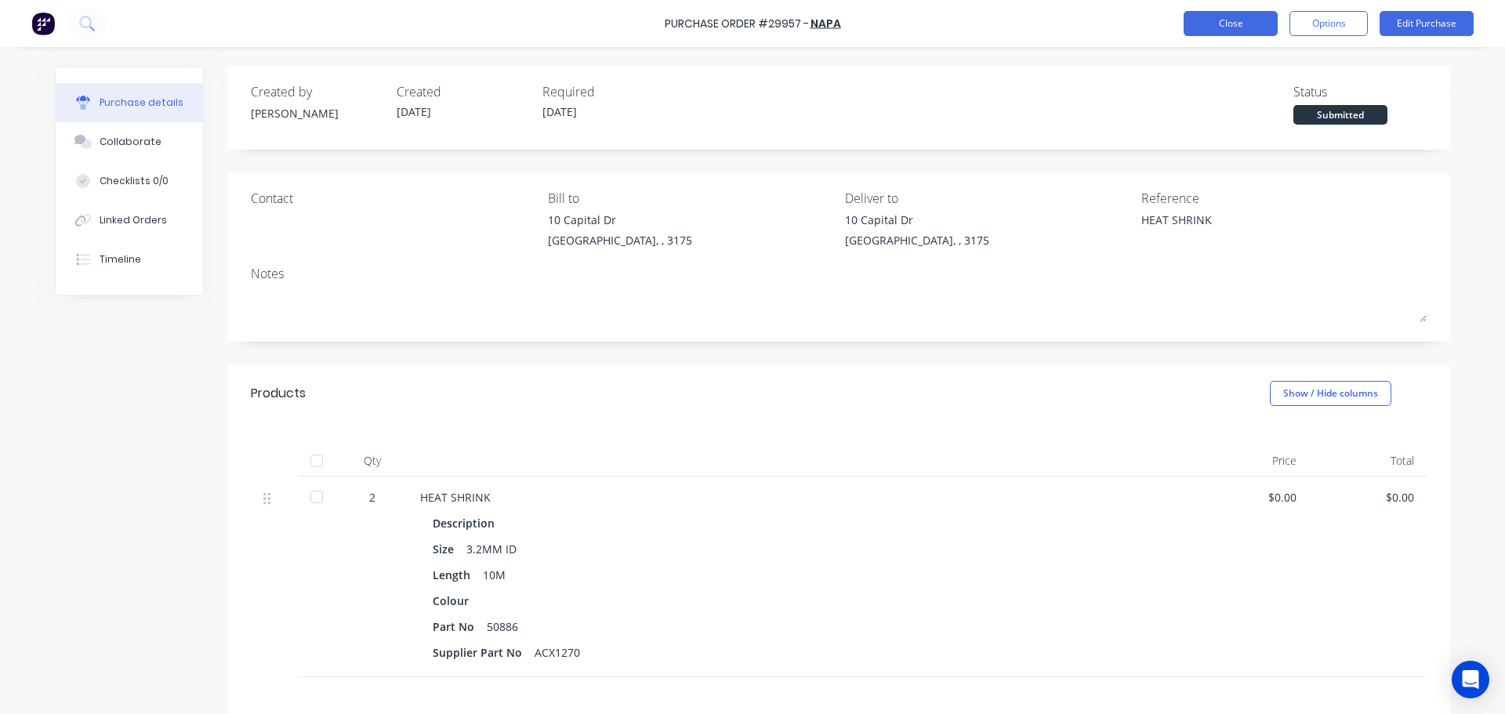
click at [1217, 16] on button "Close" at bounding box center [1231, 23] width 94 height 25
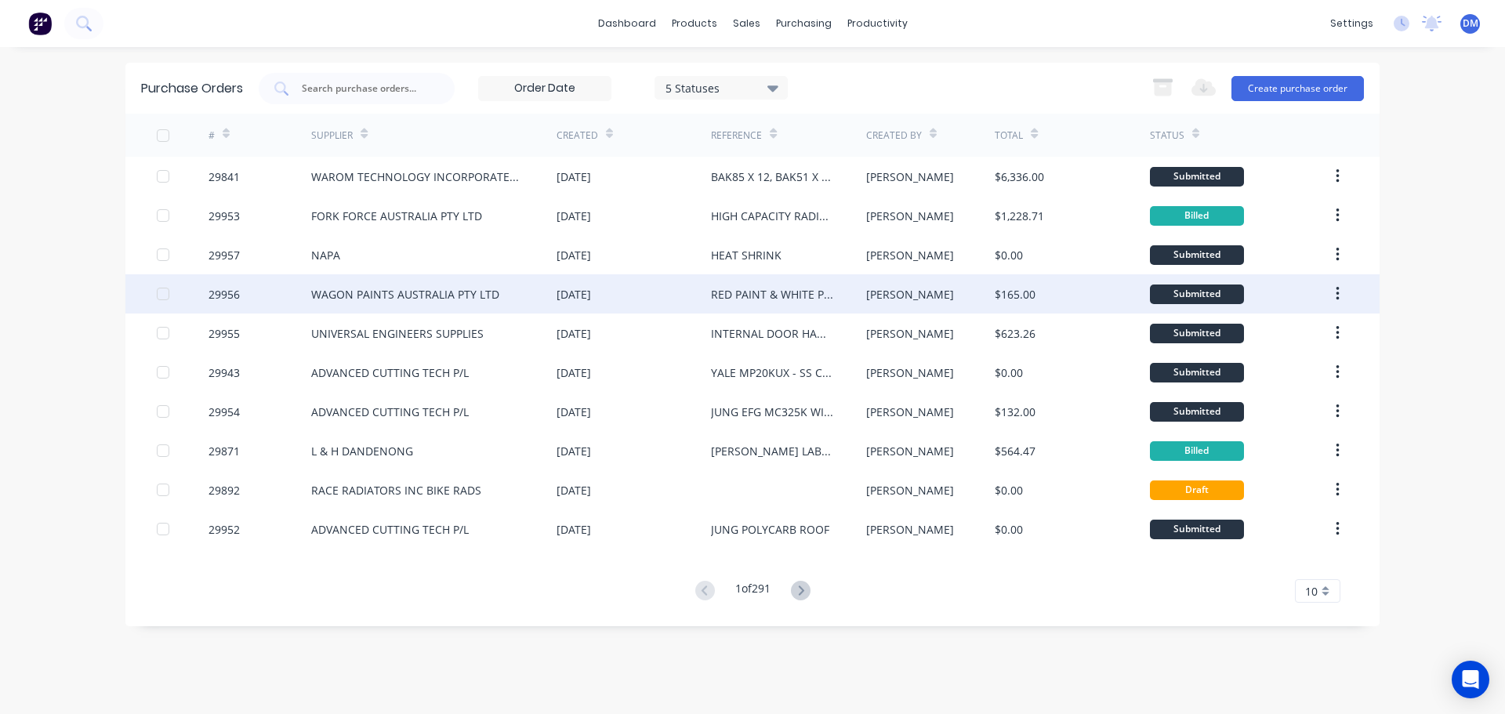
click at [640, 303] on div "[DATE]" at bounding box center [634, 293] width 154 height 39
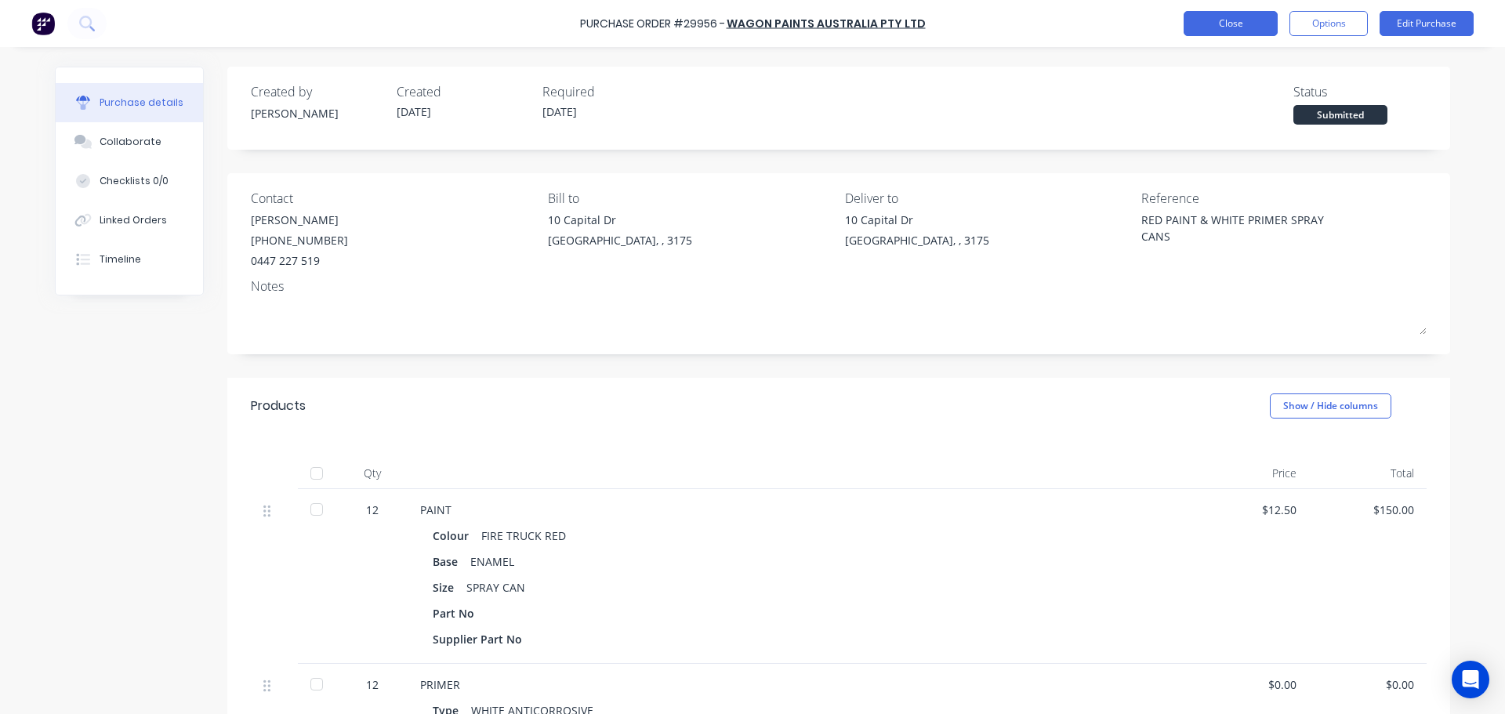
click at [1223, 25] on button "Close" at bounding box center [1231, 23] width 94 height 25
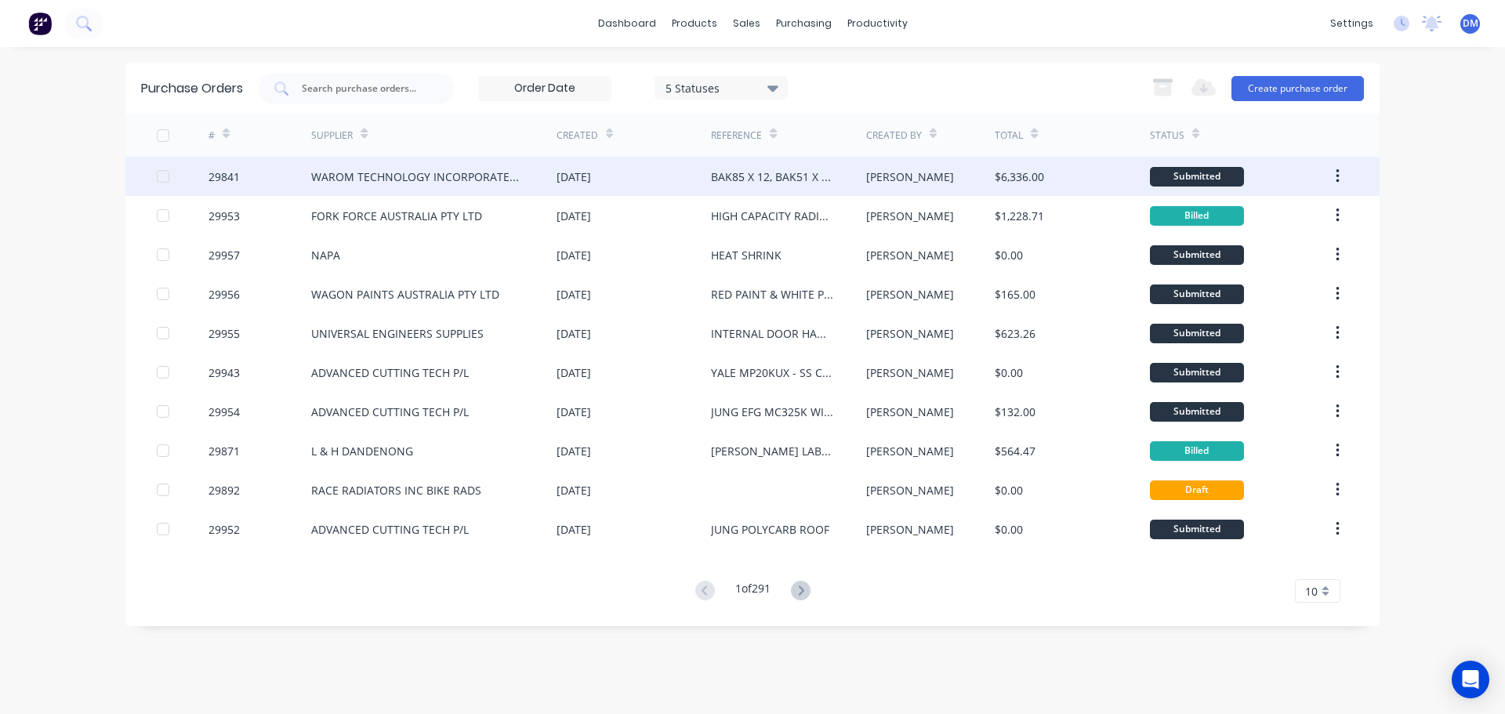
click at [591, 176] on div "[DATE]" at bounding box center [574, 177] width 34 height 16
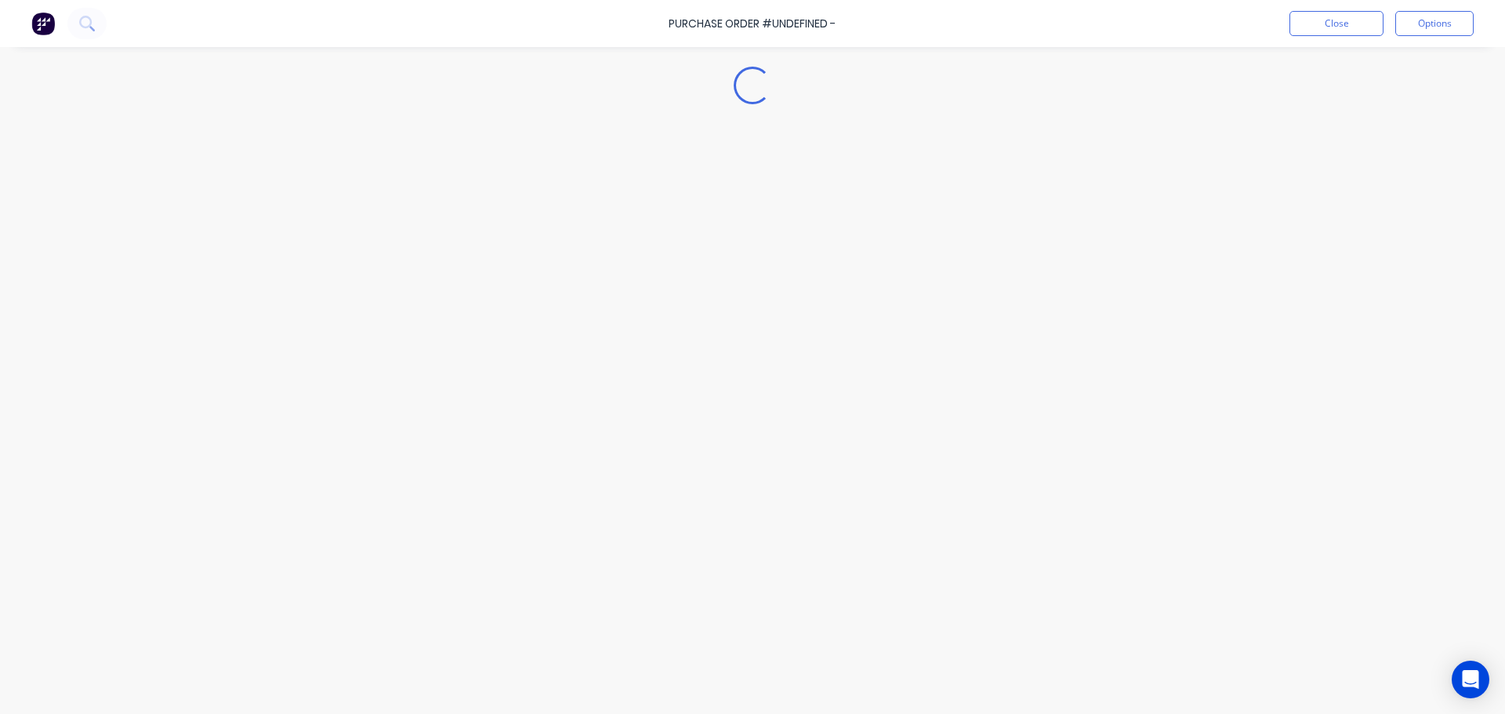
type textarea "x"
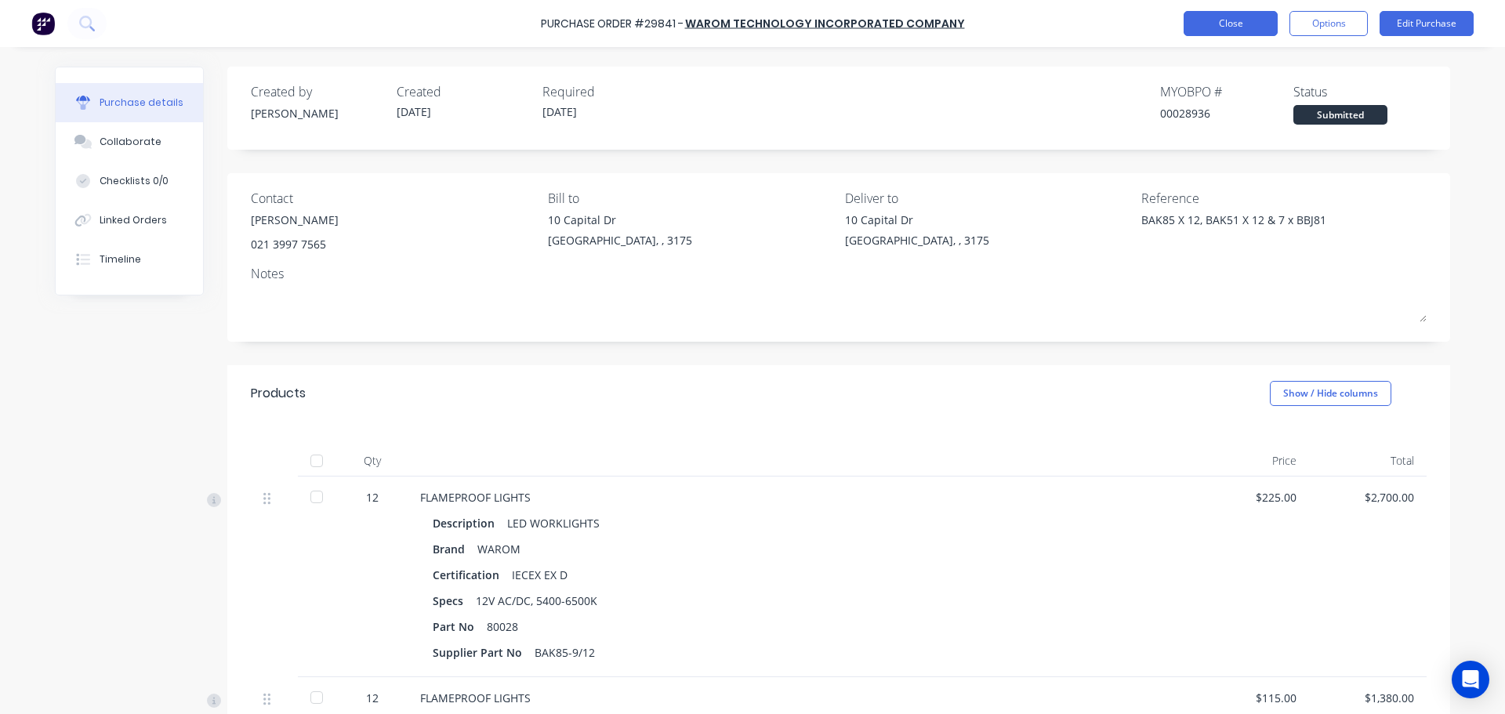
click at [1236, 23] on button "Close" at bounding box center [1231, 23] width 94 height 25
